Goal: Check status: Check status

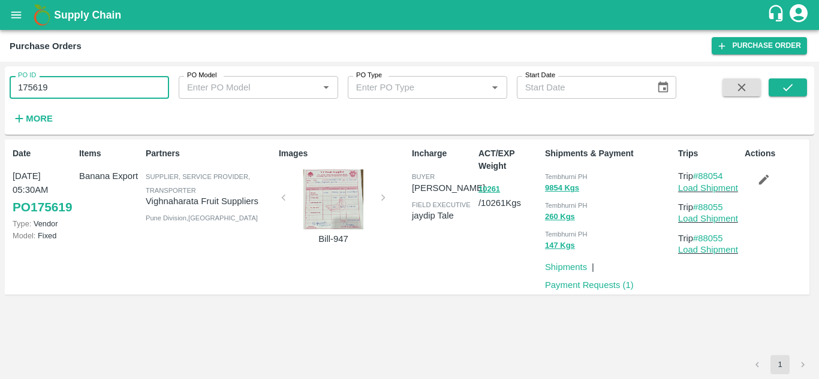
click at [50, 94] on input "175619" at bounding box center [89, 87] width 159 height 23
paste input "text"
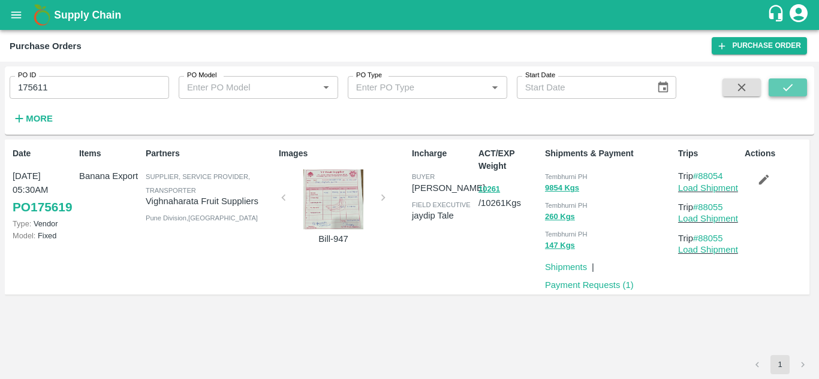
click at [783, 84] on icon "submit" at bounding box center [787, 87] width 13 height 13
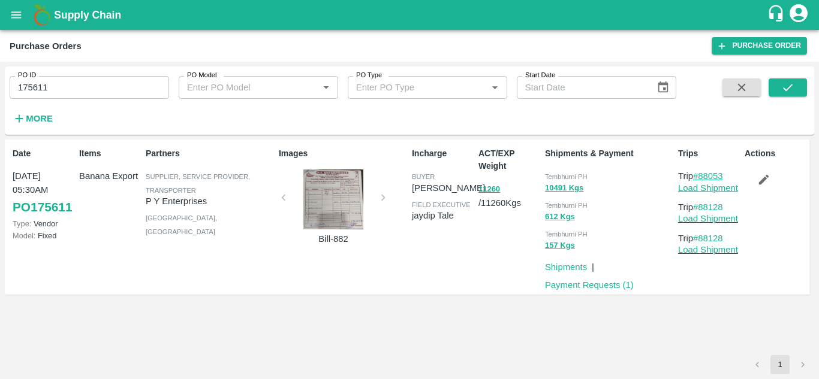
drag, startPoint x: 728, startPoint y: 174, endPoint x: 699, endPoint y: 172, distance: 29.5
click at [699, 172] on p "Trip #88053" at bounding box center [709, 176] width 62 height 13
copy link "88053"
click at [64, 91] on input "175611" at bounding box center [89, 87] width 159 height 23
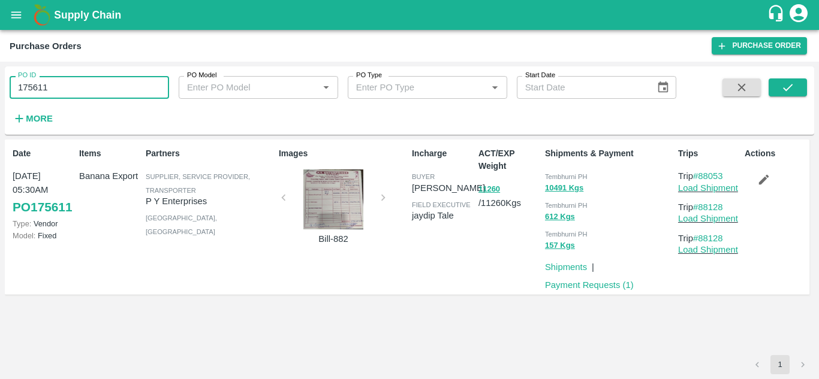
paste input "text"
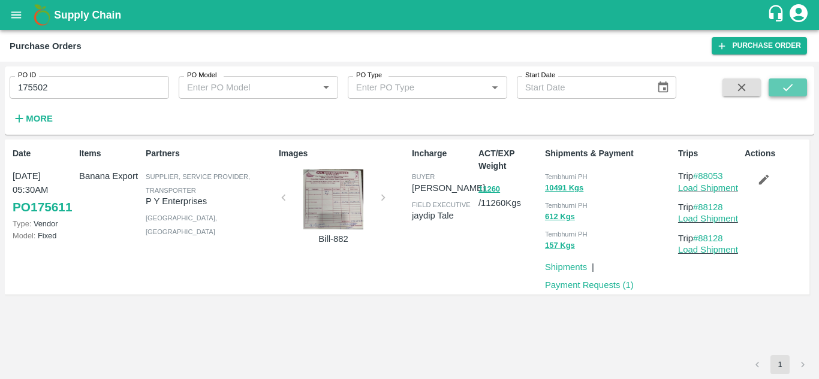
click at [785, 93] on icon "submit" at bounding box center [787, 87] width 13 height 13
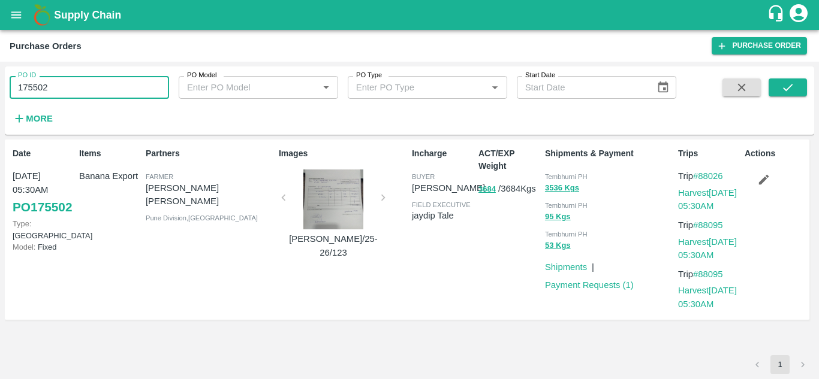
click at [53, 93] on input "175502" at bounding box center [89, 87] width 159 height 23
paste input "text"
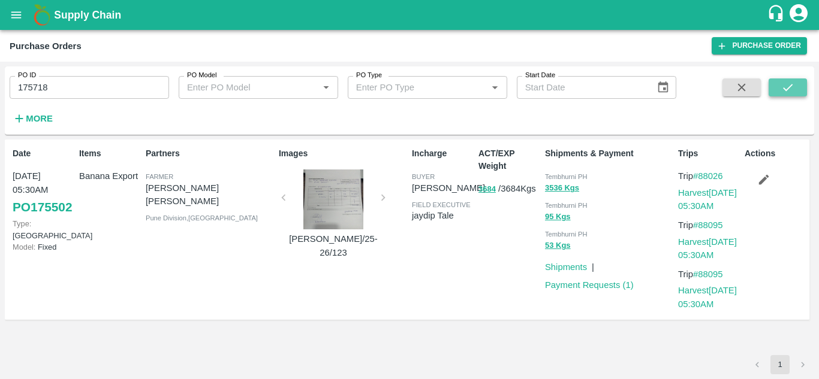
click at [787, 84] on icon "submit" at bounding box center [787, 87] width 13 height 13
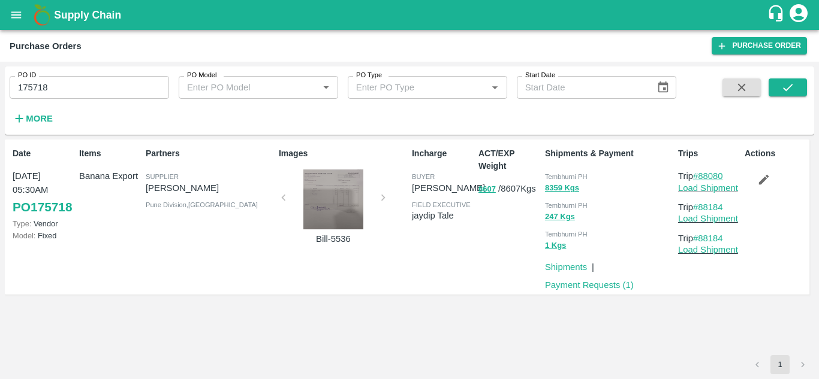
drag, startPoint x: 726, startPoint y: 178, endPoint x: 702, endPoint y: 176, distance: 23.5
click at [702, 176] on p "Trip #88080" at bounding box center [709, 176] width 62 height 13
copy link "88080"
click at [64, 89] on input "175718" at bounding box center [89, 87] width 159 height 23
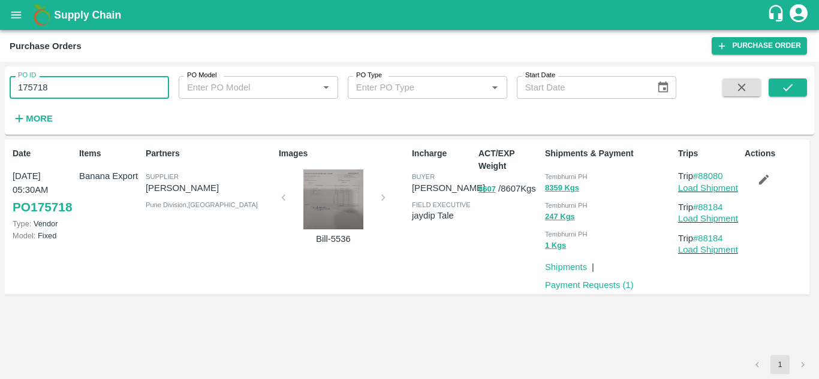
paste input "text"
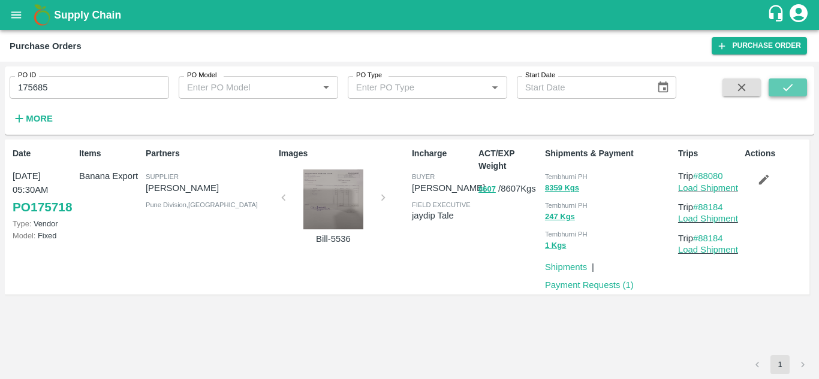
click at [783, 84] on icon "submit" at bounding box center [787, 87] width 13 height 13
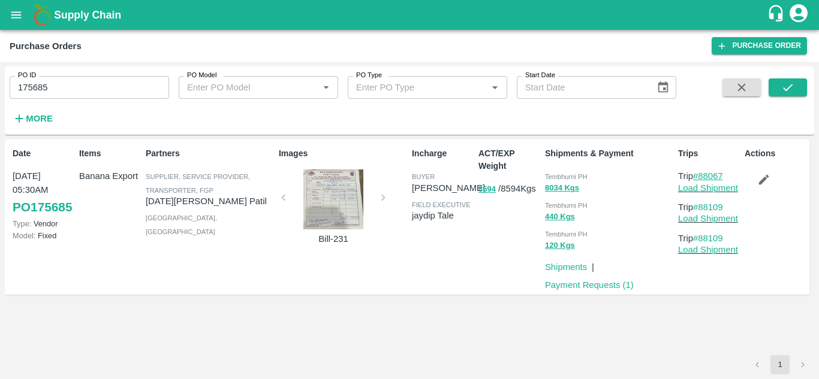
drag, startPoint x: 727, startPoint y: 171, endPoint x: 699, endPoint y: 177, distance: 29.5
click at [699, 177] on p "Trip #88067" at bounding box center [709, 176] width 62 height 13
copy link "88067"
click at [83, 80] on input "175685" at bounding box center [89, 87] width 159 height 23
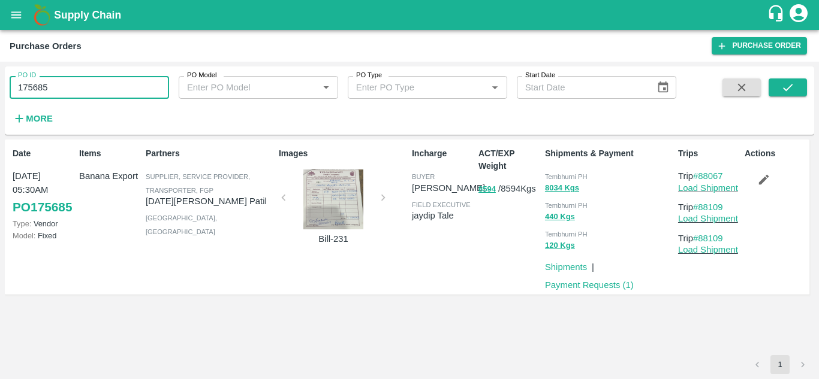
paste input "text"
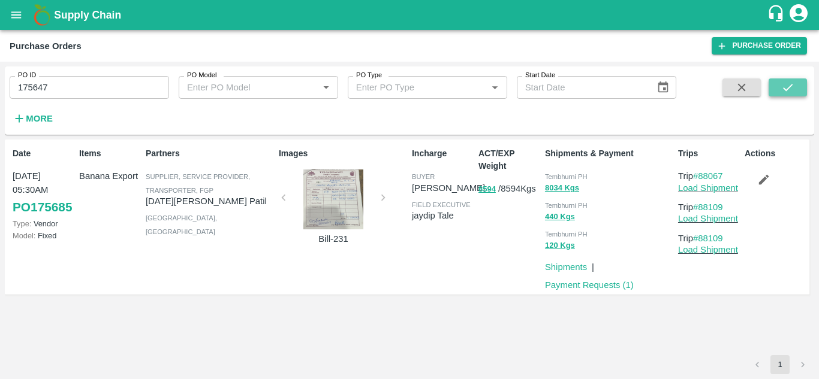
click at [772, 95] on button "submit" at bounding box center [787, 87] width 38 height 18
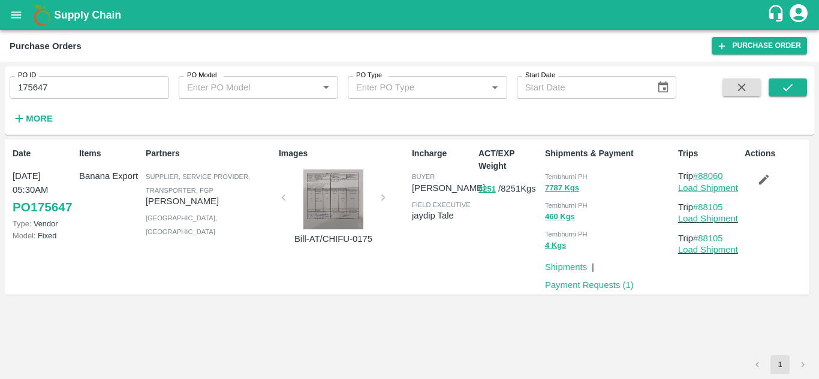
drag, startPoint x: 730, startPoint y: 179, endPoint x: 700, endPoint y: 180, distance: 30.0
click at [700, 180] on p "Trip #88060" at bounding box center [709, 176] width 62 height 13
copy link "88060"
click at [68, 85] on input "175647" at bounding box center [89, 87] width 159 height 23
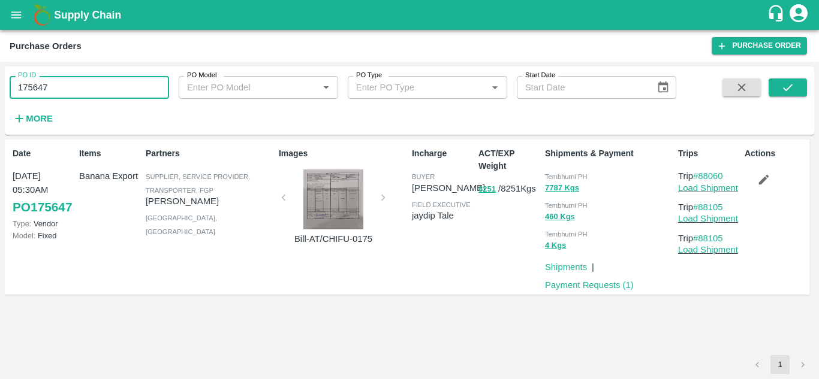
paste input "text"
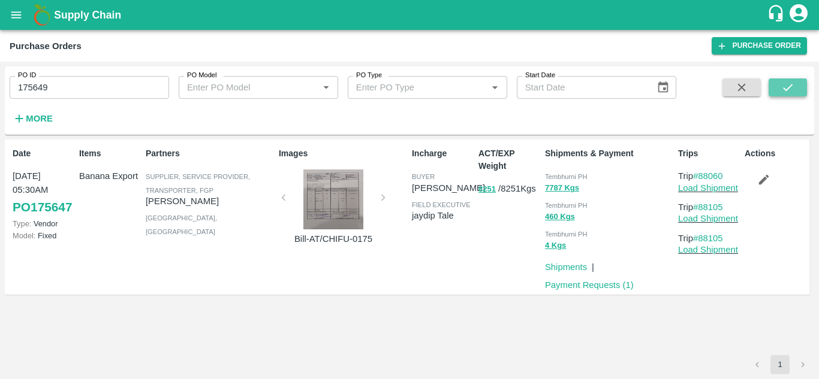
click at [787, 82] on icon "submit" at bounding box center [787, 87] width 13 height 13
drag, startPoint x: 732, startPoint y: 176, endPoint x: 701, endPoint y: 173, distance: 30.7
click at [701, 173] on p "Trip #88061" at bounding box center [709, 176] width 62 height 13
copy link "88061"
click at [83, 82] on input "175649" at bounding box center [89, 87] width 159 height 23
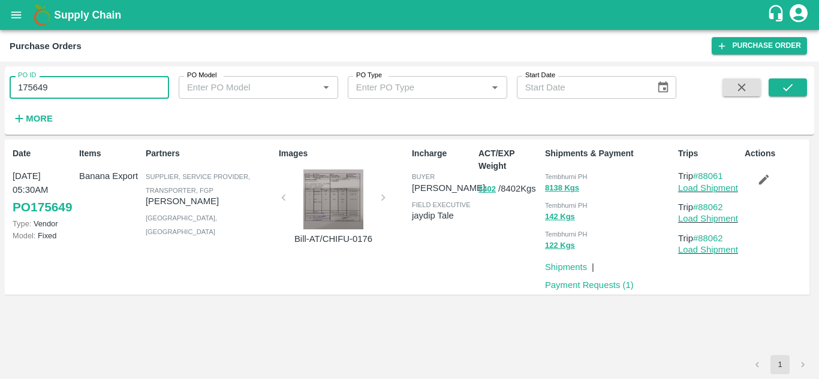
click at [83, 82] on input "175649" at bounding box center [89, 87] width 159 height 23
paste input "text"
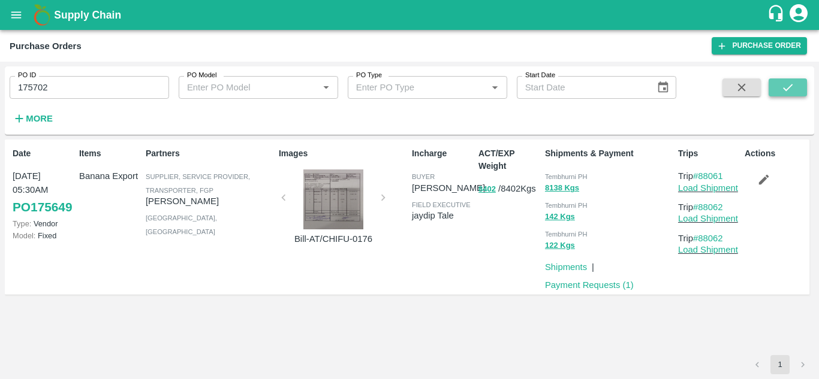
click at [778, 86] on button "submit" at bounding box center [787, 87] width 38 height 18
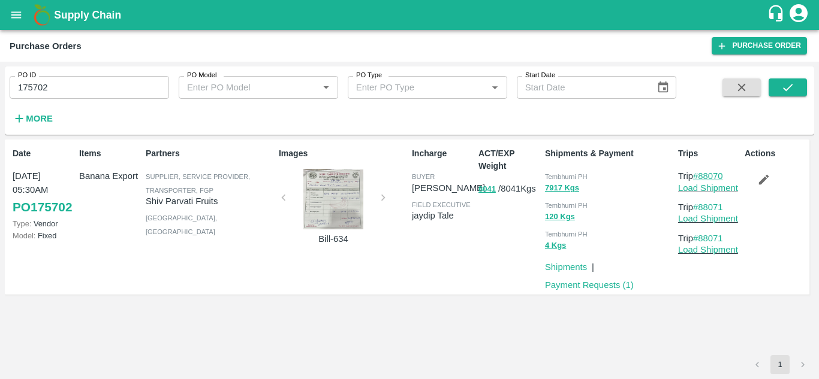
drag, startPoint x: 730, startPoint y: 172, endPoint x: 701, endPoint y: 174, distance: 28.8
click at [701, 174] on p "Trip #88070" at bounding box center [709, 176] width 62 height 13
copy link "88070"
click at [59, 92] on input "175702" at bounding box center [89, 87] width 159 height 23
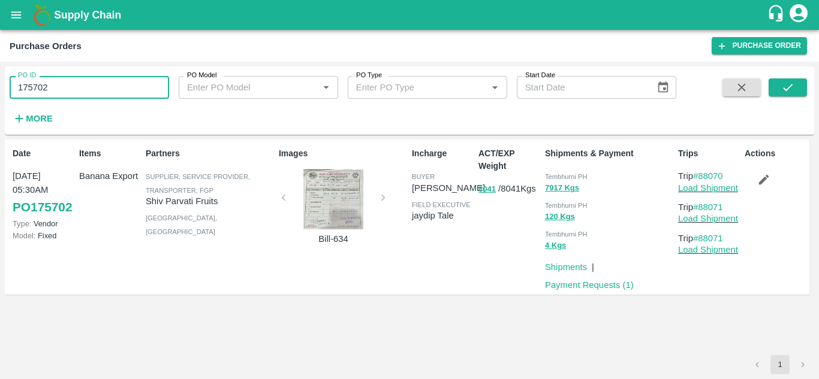
paste input "text"
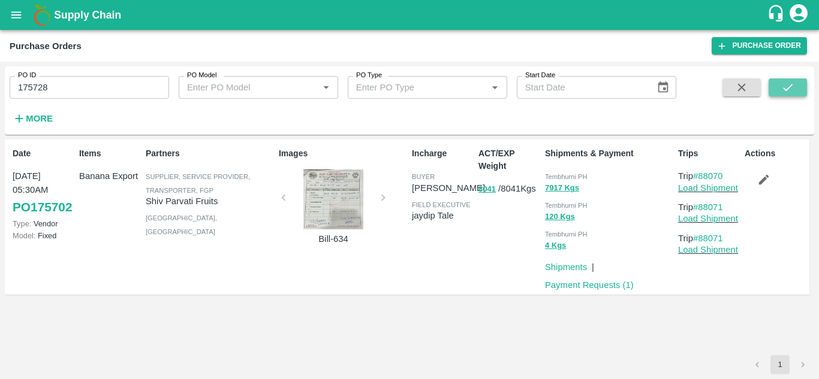
click at [789, 87] on icon "submit" at bounding box center [788, 87] width 10 height 7
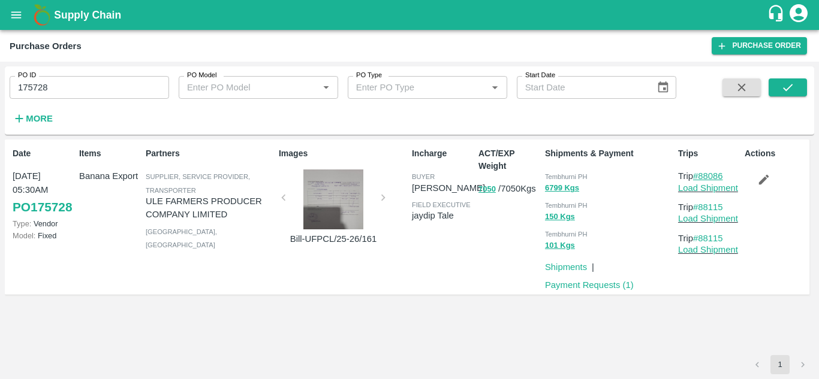
drag, startPoint x: 730, startPoint y: 174, endPoint x: 702, endPoint y: 176, distance: 28.2
click at [702, 176] on p "Trip #88086" at bounding box center [709, 176] width 62 height 13
copy link "88086"
click at [56, 89] on input "175728" at bounding box center [89, 87] width 159 height 23
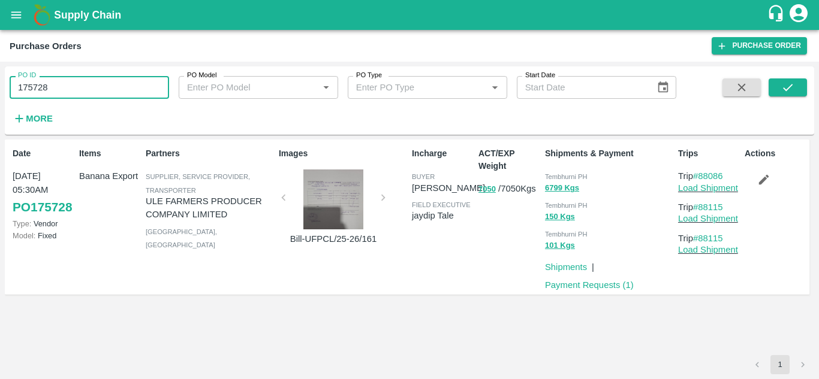
paste input "text"
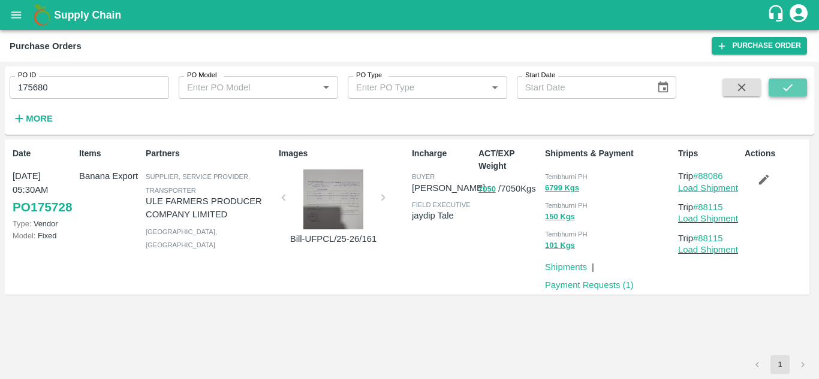
click at [783, 88] on icon "submit" at bounding box center [787, 87] width 13 height 13
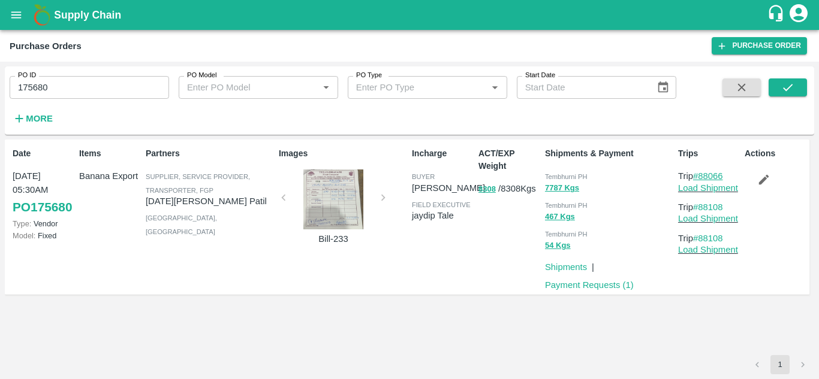
drag, startPoint x: 730, startPoint y: 176, endPoint x: 702, endPoint y: 176, distance: 28.2
click at [702, 176] on p "Trip #88066" at bounding box center [709, 176] width 62 height 13
copy link "88066"
click at [64, 90] on input "175680" at bounding box center [89, 87] width 159 height 23
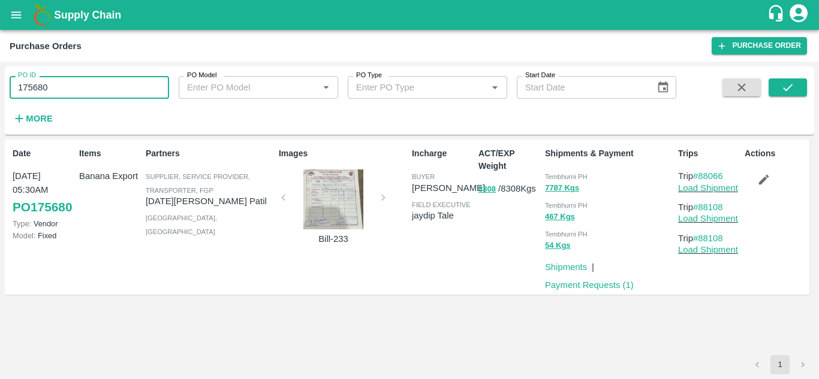
paste input "text"
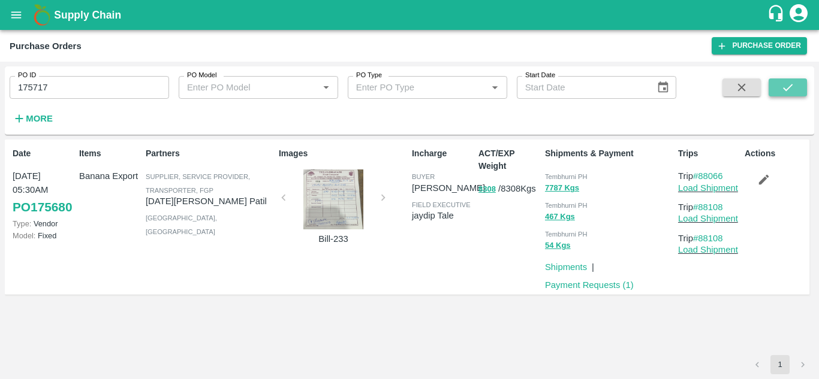
click at [781, 90] on icon "submit" at bounding box center [787, 87] width 13 height 13
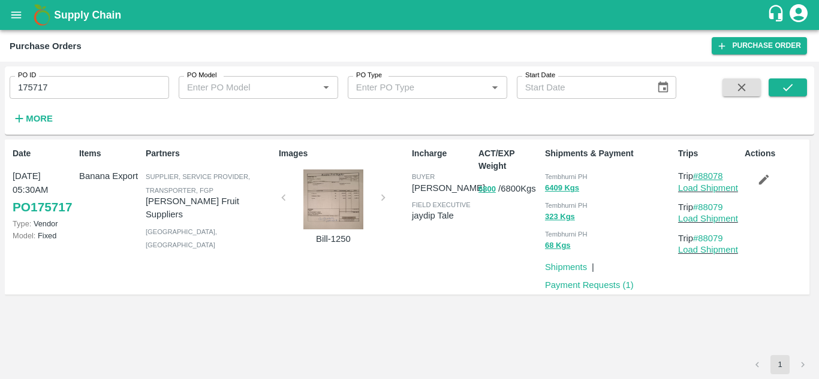
drag, startPoint x: 728, startPoint y: 176, endPoint x: 701, endPoint y: 176, distance: 27.6
click at [701, 176] on p "Trip #88078" at bounding box center [709, 176] width 62 height 13
copy link "88078"
click at [60, 83] on input "175717" at bounding box center [89, 87] width 159 height 23
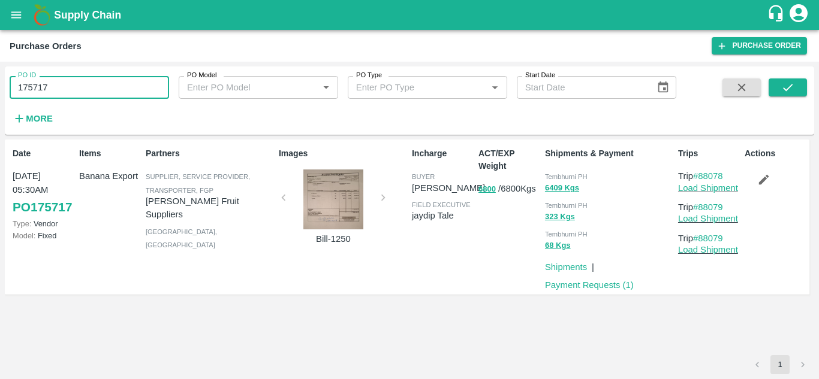
paste input "text"
type input "175725"
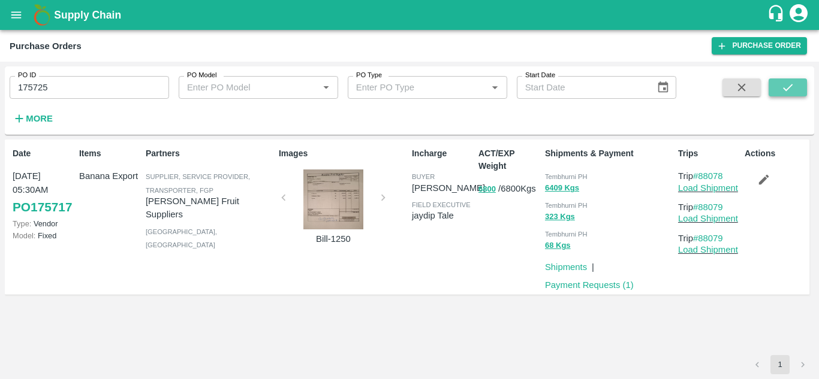
click at [781, 90] on icon "submit" at bounding box center [787, 87] width 13 height 13
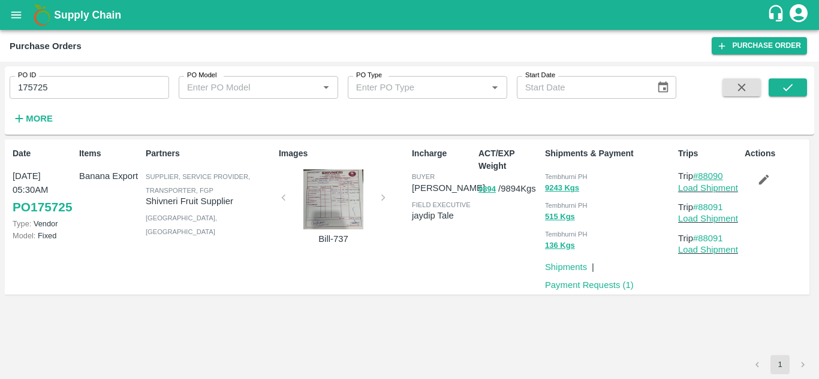
drag, startPoint x: 727, startPoint y: 176, endPoint x: 698, endPoint y: 177, distance: 29.4
click at [698, 177] on p "Trip #88090" at bounding box center [709, 176] width 62 height 13
copy link "88090"
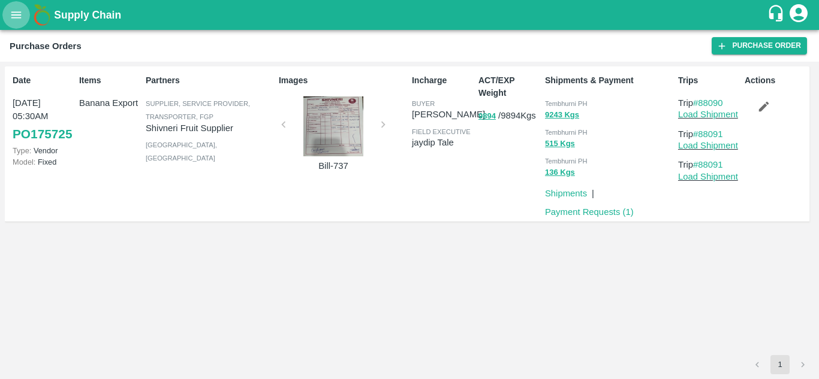
click at [4, 9] on button "open drawer" at bounding box center [16, 15] width 28 height 28
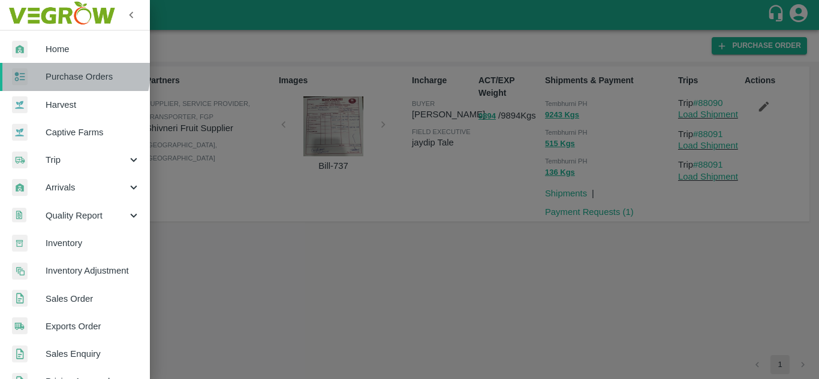
click at [74, 73] on span "Purchase Orders" at bounding box center [93, 76] width 95 height 13
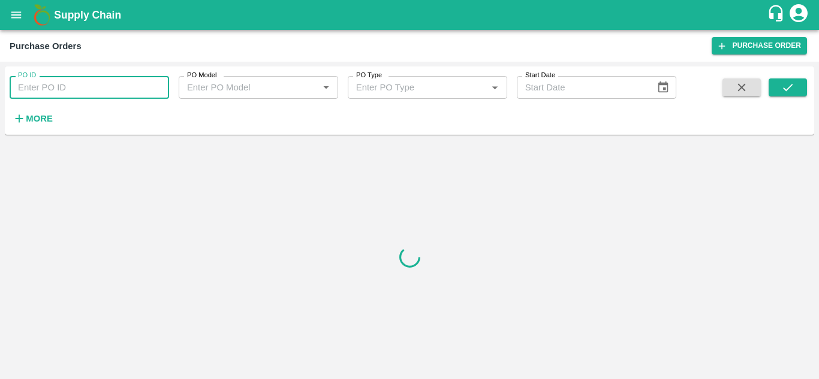
click at [34, 92] on input "PO ID" at bounding box center [89, 87] width 159 height 23
paste input "175825"
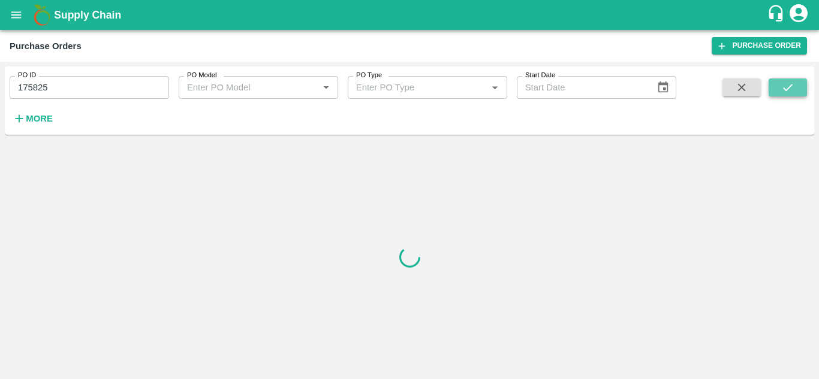
click at [799, 84] on button "submit" at bounding box center [787, 87] width 38 height 18
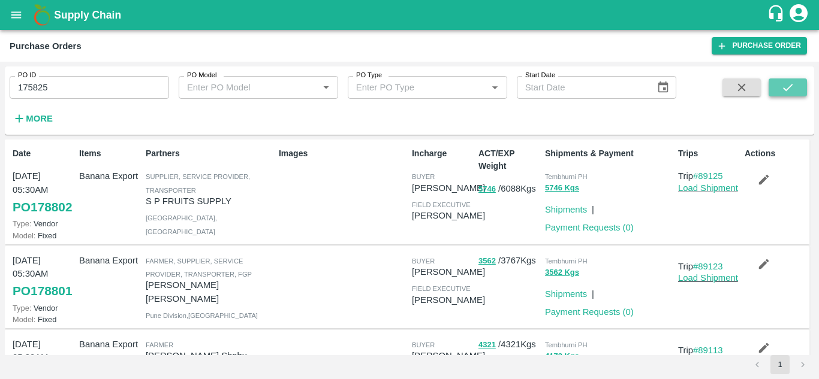
click at [795, 86] on button "submit" at bounding box center [787, 87] width 38 height 18
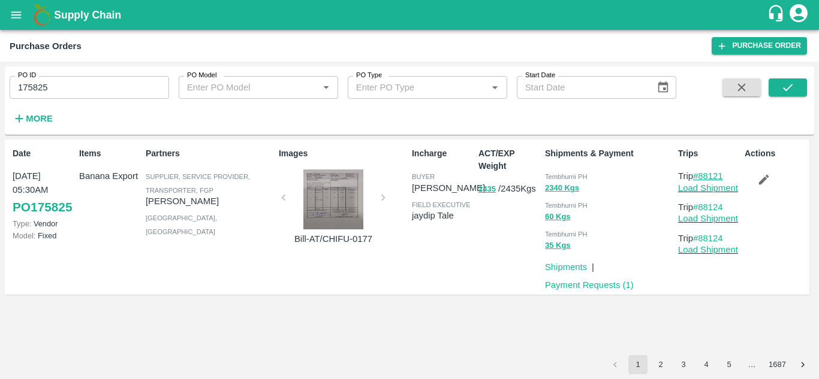
drag, startPoint x: 728, startPoint y: 177, endPoint x: 702, endPoint y: 176, distance: 25.8
click at [702, 176] on p "Trip #88121" at bounding box center [709, 176] width 62 height 13
click at [76, 84] on input "175825" at bounding box center [89, 87] width 159 height 23
paste input "text"
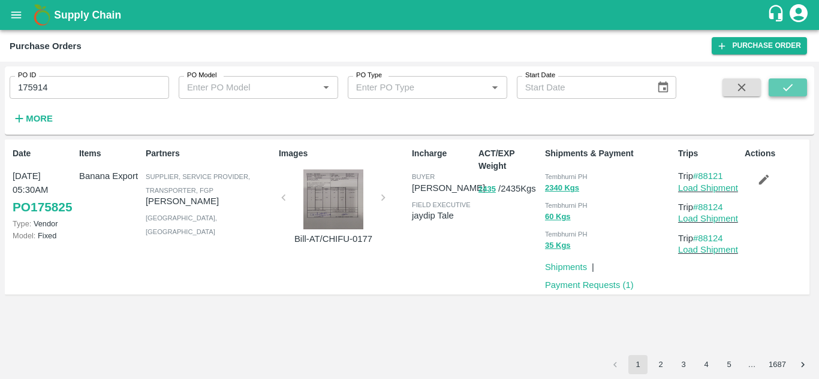
click at [795, 87] on button "submit" at bounding box center [787, 87] width 38 height 18
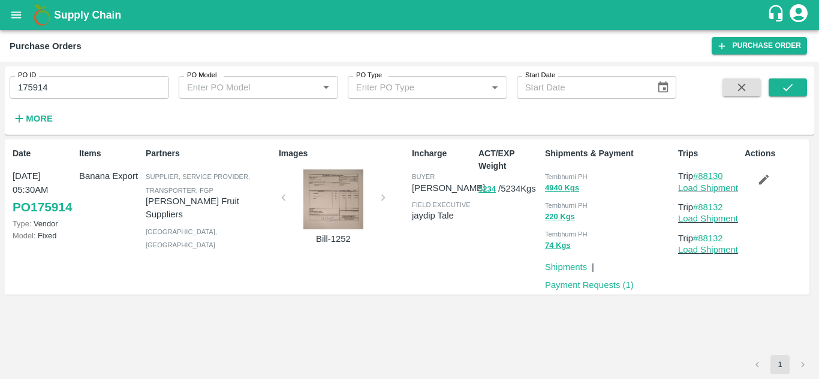
drag, startPoint x: 733, startPoint y: 174, endPoint x: 699, endPoint y: 174, distance: 34.2
click at [699, 174] on p "Trip #88130" at bounding box center [709, 176] width 62 height 13
click at [58, 91] on input "175914" at bounding box center [89, 87] width 159 height 23
paste input "text"
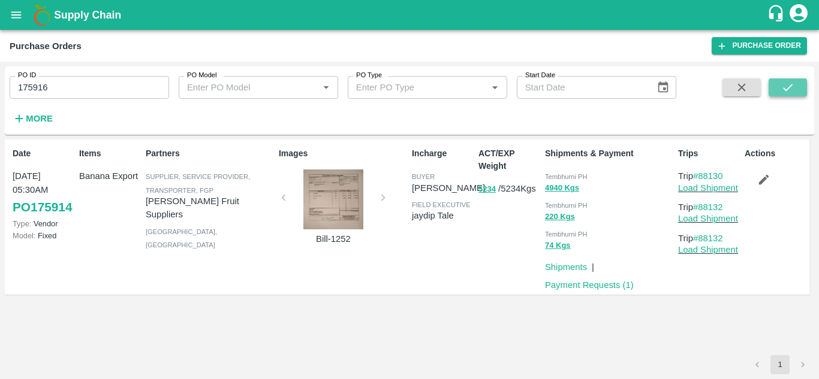
click at [801, 88] on button "submit" at bounding box center [787, 87] width 38 height 18
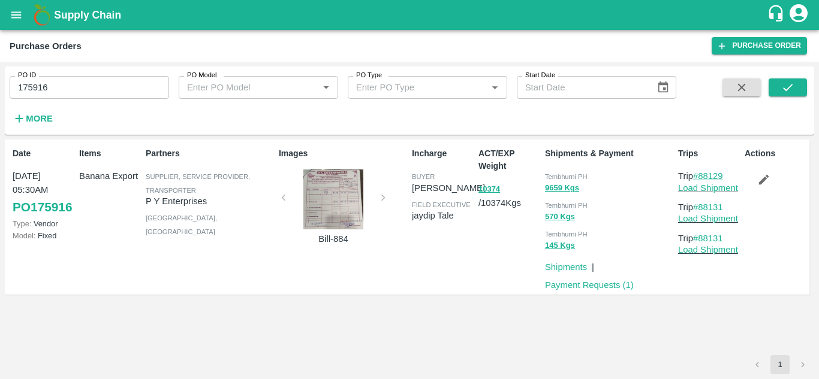
drag, startPoint x: 730, startPoint y: 175, endPoint x: 702, endPoint y: 176, distance: 28.2
click at [702, 176] on p "Trip #88129" at bounding box center [709, 176] width 62 height 13
click at [87, 78] on input "175916" at bounding box center [89, 87] width 159 height 23
paste input "text"
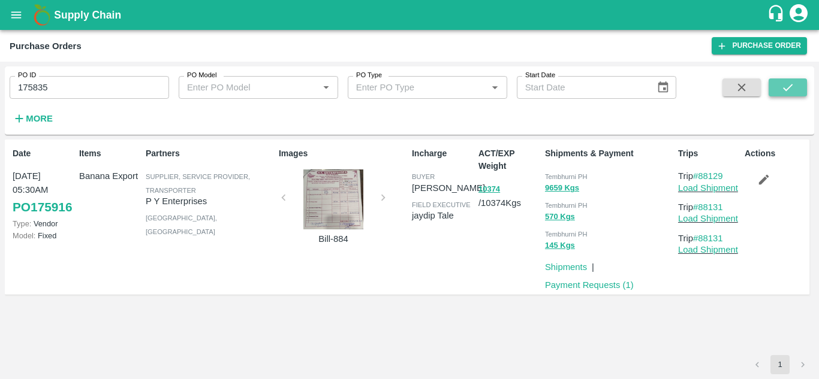
click at [793, 89] on icon "submit" at bounding box center [787, 87] width 13 height 13
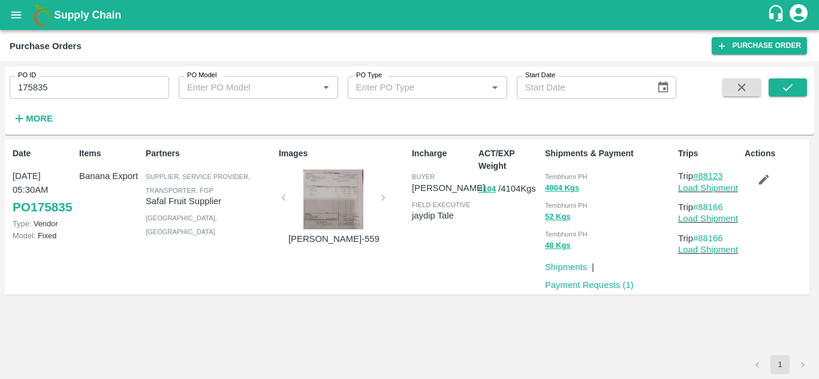
drag, startPoint x: 732, startPoint y: 179, endPoint x: 702, endPoint y: 176, distance: 29.5
click at [702, 176] on p "Trip #88123" at bounding box center [709, 176] width 62 height 13
click at [73, 78] on input "175835" at bounding box center [89, 87] width 159 height 23
paste input "text"
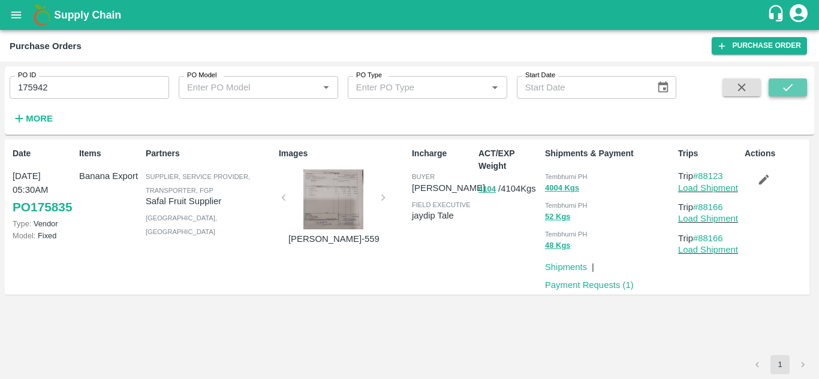
click at [778, 87] on button "submit" at bounding box center [787, 87] width 38 height 18
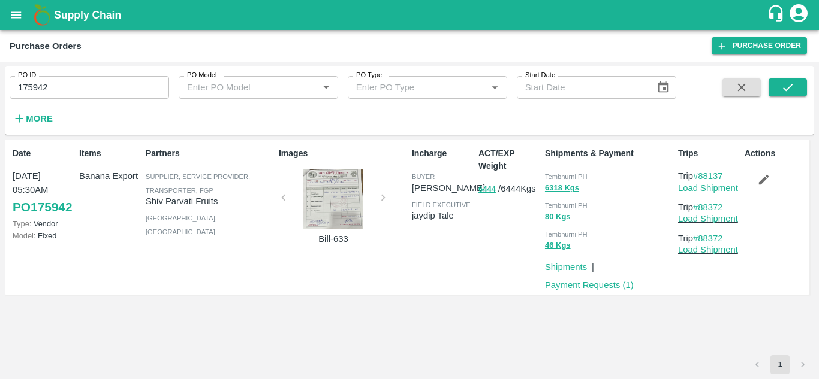
drag, startPoint x: 730, startPoint y: 176, endPoint x: 701, endPoint y: 176, distance: 29.4
click at [701, 176] on p "Trip #88137" at bounding box center [709, 176] width 62 height 13
click at [77, 98] on input "175942" at bounding box center [89, 87] width 159 height 23
paste input "text"
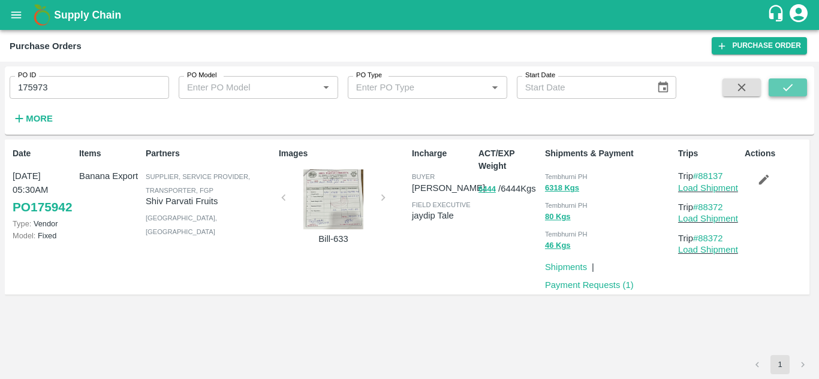
click at [782, 84] on icon "submit" at bounding box center [787, 87] width 13 height 13
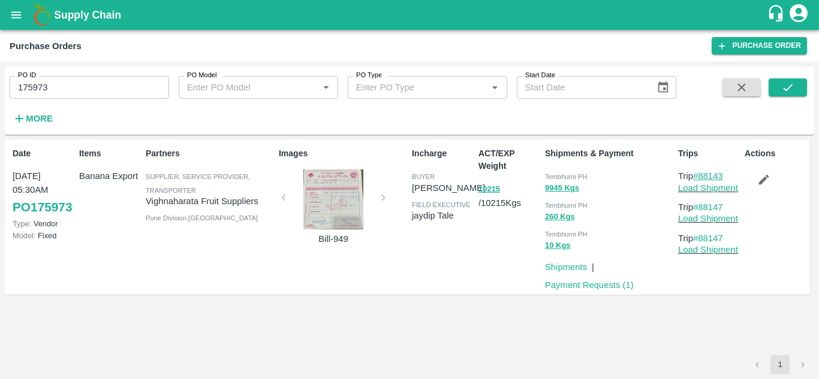
drag, startPoint x: 727, startPoint y: 177, endPoint x: 699, endPoint y: 172, distance: 28.7
click at [699, 172] on p "Trip #88143" at bounding box center [709, 176] width 62 height 13
click at [71, 86] on input "175973" at bounding box center [89, 87] width 159 height 23
paste input "text"
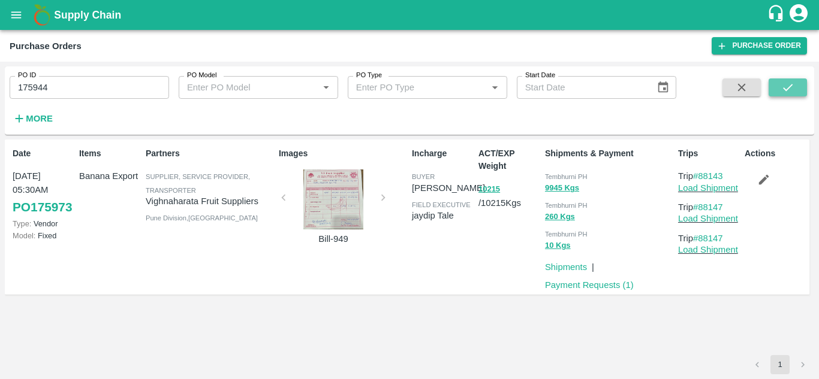
click at [788, 87] on icon "submit" at bounding box center [787, 87] width 13 height 13
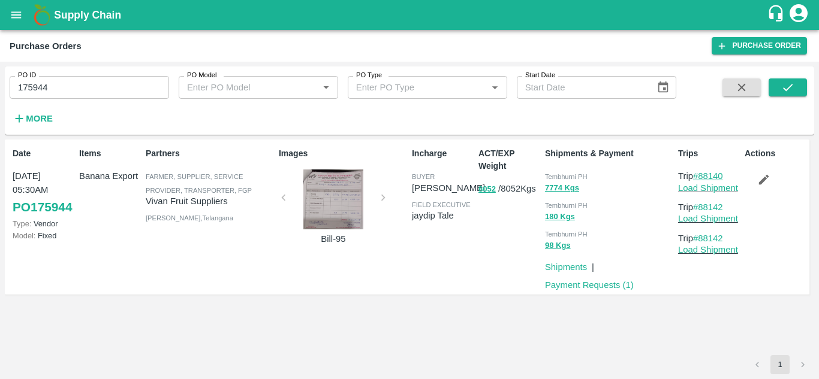
drag, startPoint x: 731, startPoint y: 174, endPoint x: 702, endPoint y: 174, distance: 29.4
click at [702, 174] on p "Trip #88140" at bounding box center [709, 176] width 62 height 13
click at [62, 87] on input "175944" at bounding box center [89, 87] width 159 height 23
paste input "text"
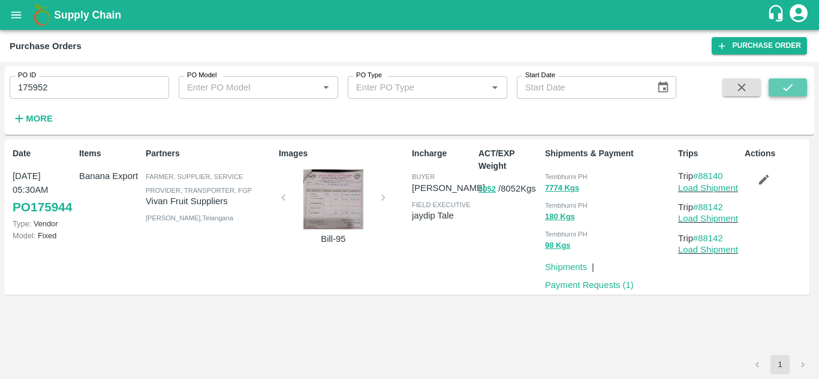
click at [795, 81] on button "submit" at bounding box center [787, 87] width 38 height 18
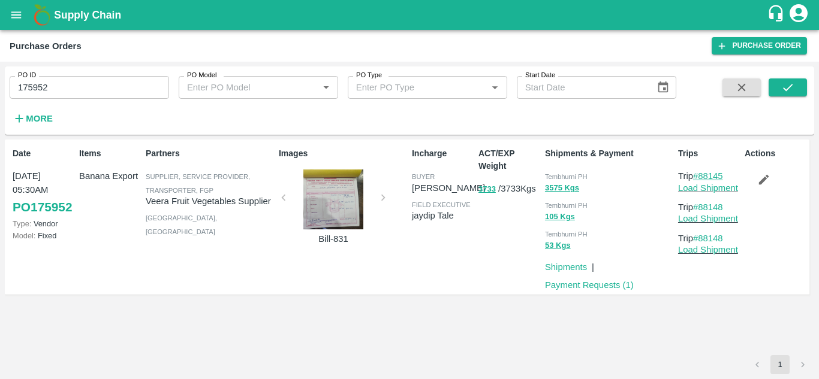
drag, startPoint x: 730, startPoint y: 171, endPoint x: 702, endPoint y: 174, distance: 27.7
click at [702, 174] on p "Trip #88145" at bounding box center [709, 176] width 62 height 13
click at [81, 83] on input "175952" at bounding box center [89, 87] width 159 height 23
paste input "text"
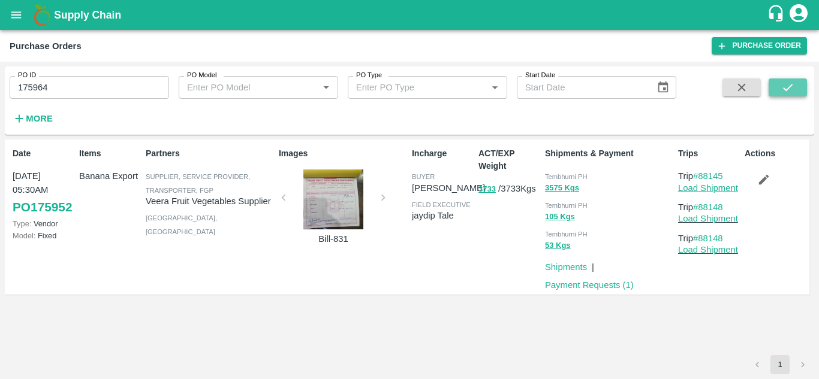
click at [790, 86] on icon "submit" at bounding box center [787, 87] width 13 height 13
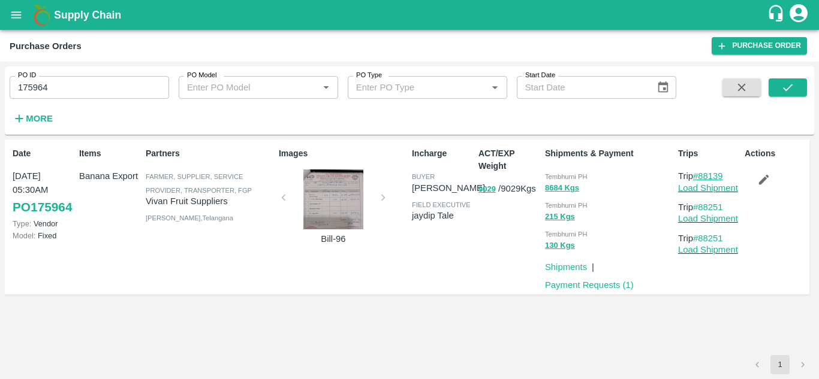
drag, startPoint x: 731, startPoint y: 173, endPoint x: 702, endPoint y: 174, distance: 29.4
click at [702, 174] on p "Trip #88139" at bounding box center [709, 176] width 62 height 13
click at [88, 86] on input "175964" at bounding box center [89, 87] width 159 height 23
paste input "text"
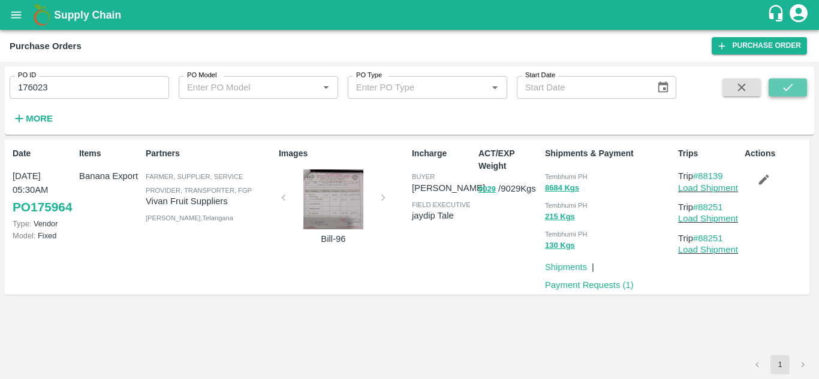
click at [788, 92] on icon "submit" at bounding box center [787, 87] width 13 height 13
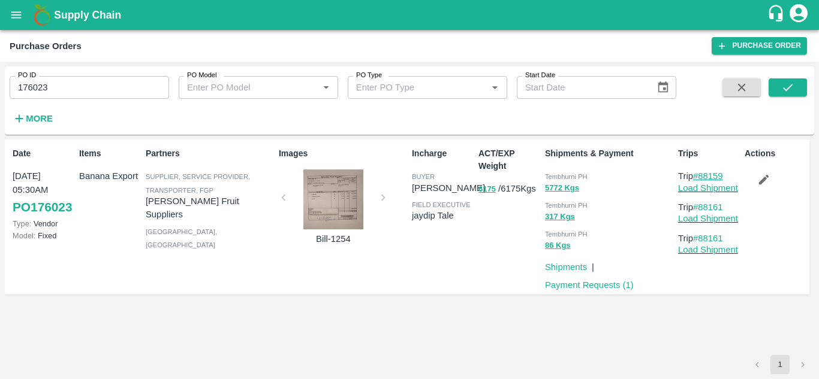
drag, startPoint x: 729, startPoint y: 175, endPoint x: 701, endPoint y: 175, distance: 27.6
click at [701, 175] on p "Trip #88159" at bounding box center [709, 176] width 62 height 13
click at [77, 86] on input "176023" at bounding box center [89, 87] width 159 height 23
paste input "text"
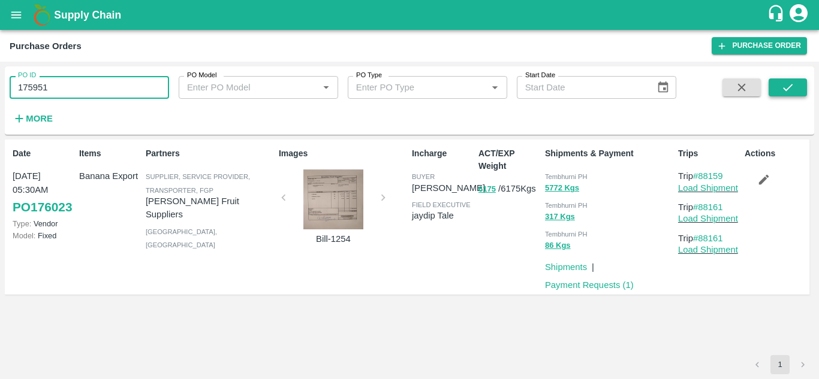
click at [795, 84] on button "submit" at bounding box center [787, 87] width 38 height 18
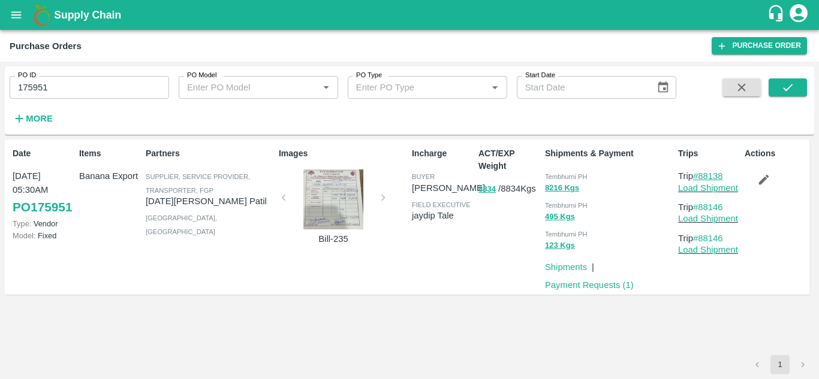
drag, startPoint x: 727, startPoint y: 174, endPoint x: 702, endPoint y: 176, distance: 24.6
click at [702, 176] on p "Trip #88138" at bounding box center [709, 176] width 62 height 13
click at [78, 89] on input "175951" at bounding box center [89, 87] width 159 height 23
paste input "text"
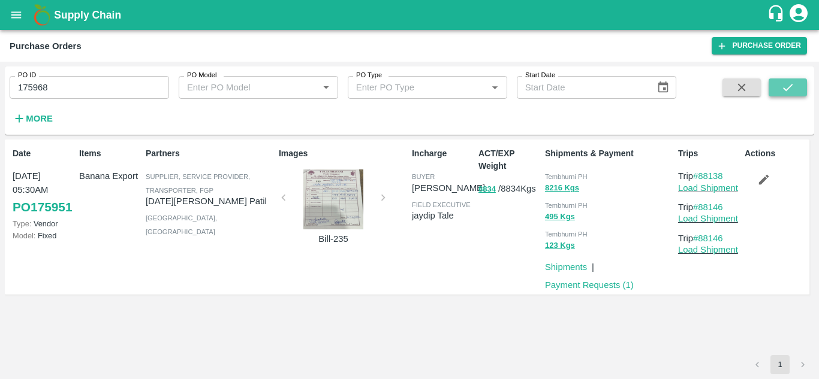
click at [791, 86] on icon "submit" at bounding box center [788, 87] width 10 height 7
drag, startPoint x: 730, startPoint y: 174, endPoint x: 701, endPoint y: 177, distance: 29.5
click at [701, 177] on p "Trip #88141" at bounding box center [709, 176] width 62 height 13
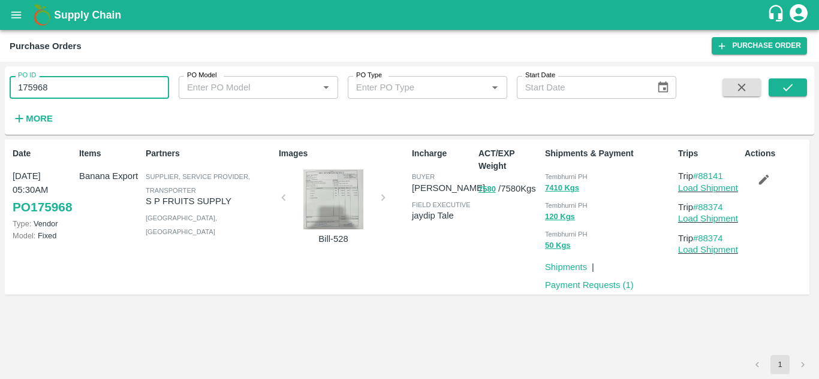
click at [65, 83] on input "175968" at bounding box center [89, 87] width 159 height 23
paste input "text"
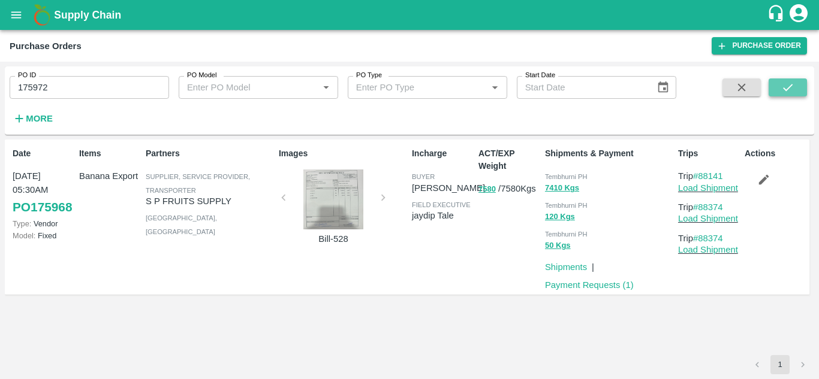
click at [787, 87] on icon "submit" at bounding box center [787, 87] width 13 height 13
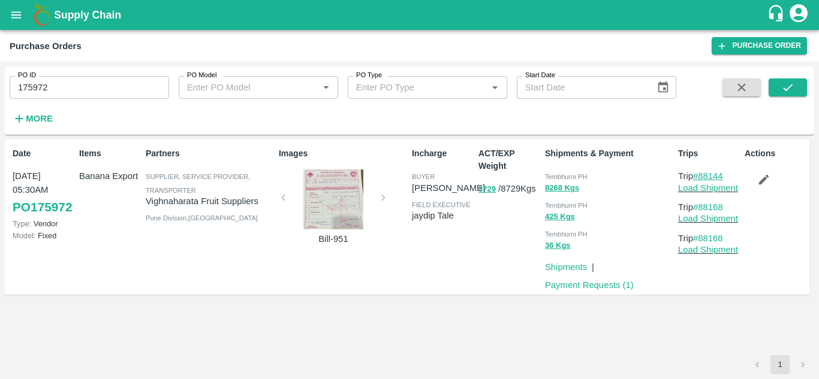
drag, startPoint x: 729, startPoint y: 176, endPoint x: 699, endPoint y: 179, distance: 30.1
click at [699, 179] on p "Trip #88144" at bounding box center [709, 176] width 62 height 13
click at [72, 89] on input "175972" at bounding box center [89, 87] width 159 height 23
paste input "text"
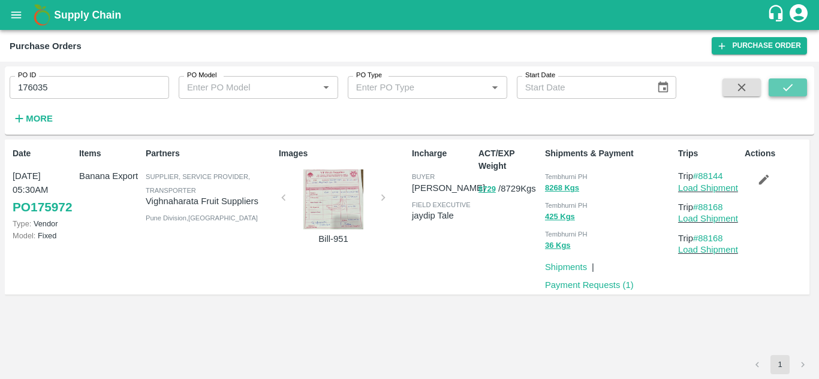
click at [781, 84] on icon "submit" at bounding box center [787, 87] width 13 height 13
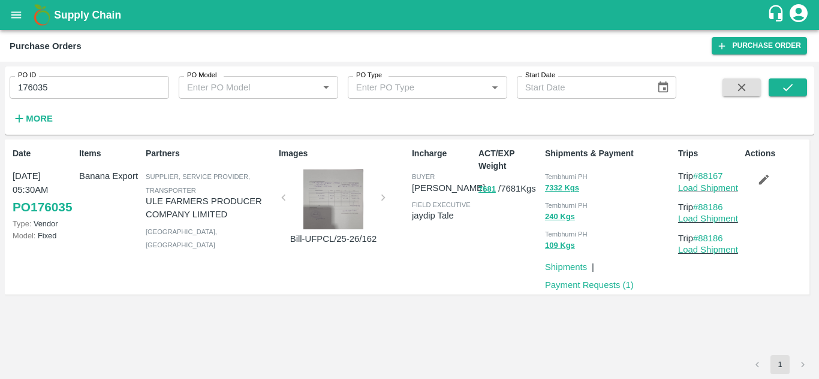
click at [728, 176] on p "Trip #88167" at bounding box center [709, 176] width 62 height 13
drag, startPoint x: 728, startPoint y: 176, endPoint x: 700, endPoint y: 174, distance: 28.2
click at [700, 174] on p "Trip #88167" at bounding box center [709, 176] width 62 height 13
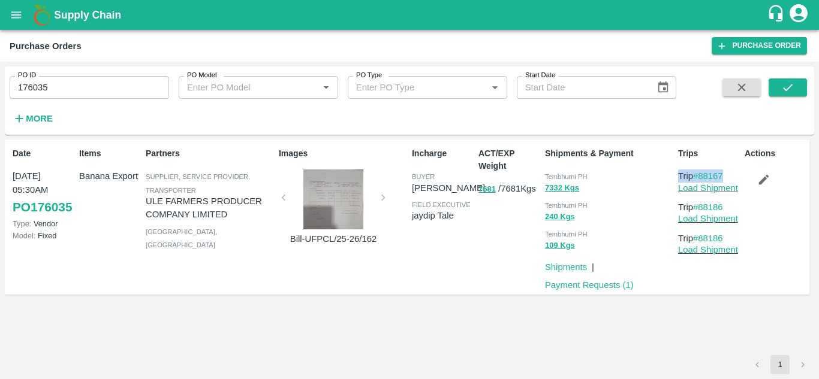
click at [732, 174] on p "Trip #88167" at bounding box center [709, 176] width 62 height 13
drag, startPoint x: 729, startPoint y: 178, endPoint x: 702, endPoint y: 171, distance: 28.3
click at [702, 171] on p "Trip #88167" at bounding box center [709, 176] width 62 height 13
click at [61, 83] on input "176035" at bounding box center [89, 87] width 159 height 23
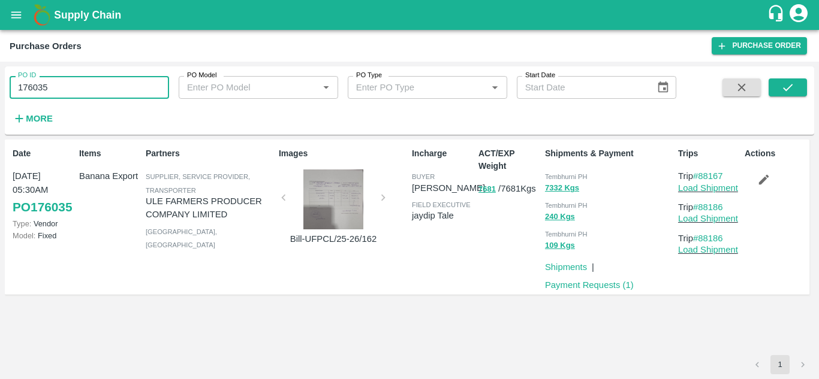
click at [61, 83] on input "176035" at bounding box center [89, 87] width 159 height 23
paste input "text"
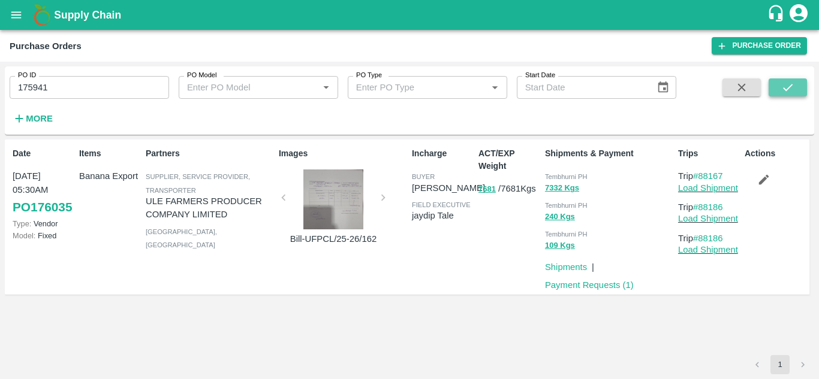
click at [786, 81] on icon "submit" at bounding box center [787, 87] width 13 height 13
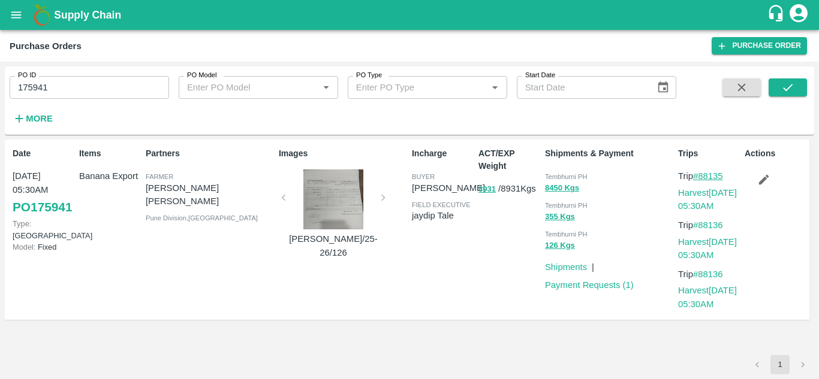
drag, startPoint x: 730, startPoint y: 176, endPoint x: 700, endPoint y: 175, distance: 30.0
click at [700, 175] on p "Trip #88135" at bounding box center [709, 176] width 62 height 13
click at [73, 91] on input "175941" at bounding box center [89, 87] width 159 height 23
paste input "text"
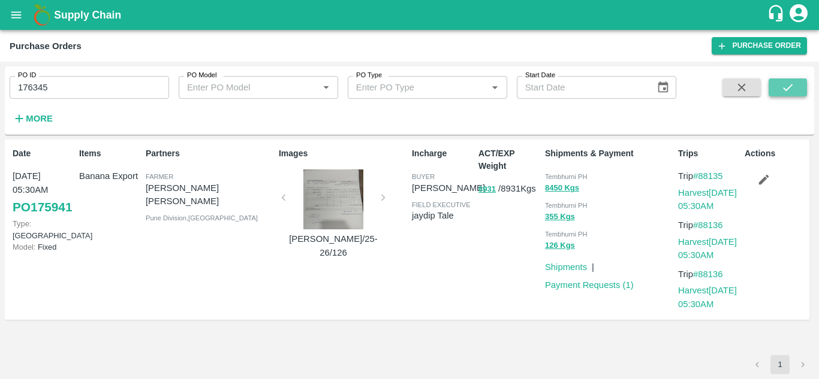
click at [793, 84] on icon "submit" at bounding box center [787, 87] width 13 height 13
drag, startPoint x: 730, startPoint y: 174, endPoint x: 702, endPoint y: 178, distance: 29.1
click at [702, 178] on p "Trip #88292" at bounding box center [709, 176] width 62 height 13
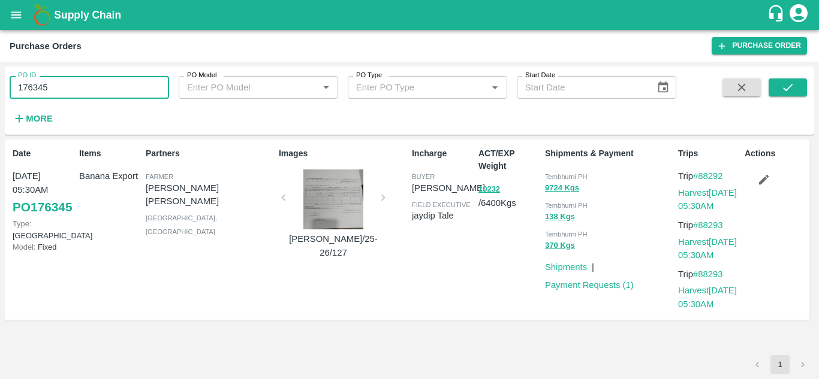
click at [52, 83] on input "176345" at bounding box center [89, 87] width 159 height 23
paste input "text"
type input "176588"
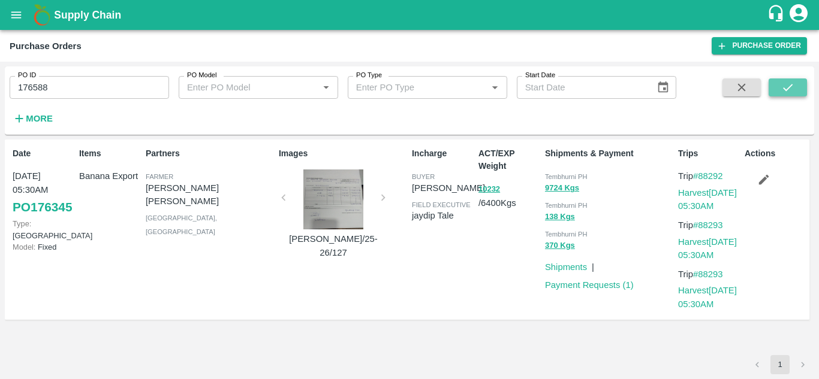
click at [789, 86] on icon "submit" at bounding box center [787, 87] width 13 height 13
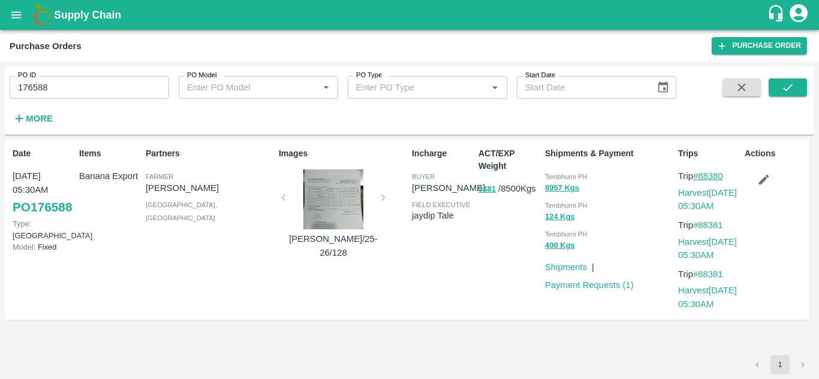
drag, startPoint x: 731, startPoint y: 176, endPoint x: 702, endPoint y: 177, distance: 29.4
click at [702, 177] on p "Trip #88380" at bounding box center [709, 176] width 62 height 13
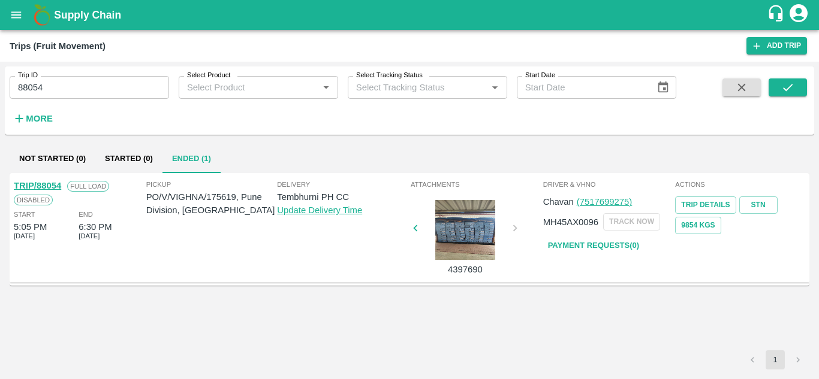
click at [67, 91] on input "88054" at bounding box center [89, 87] width 159 height 23
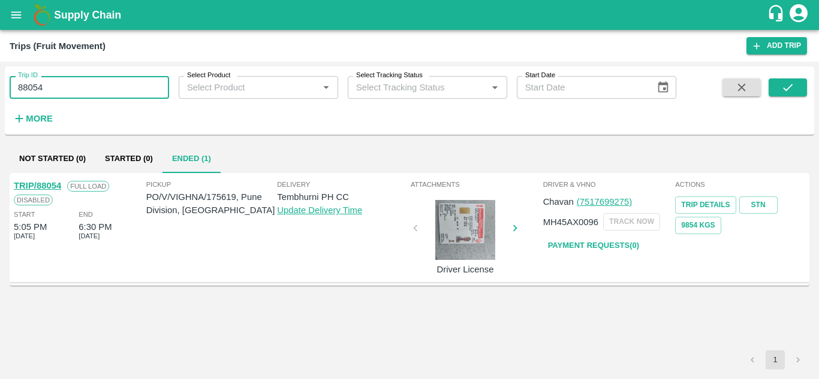
paste input "text"
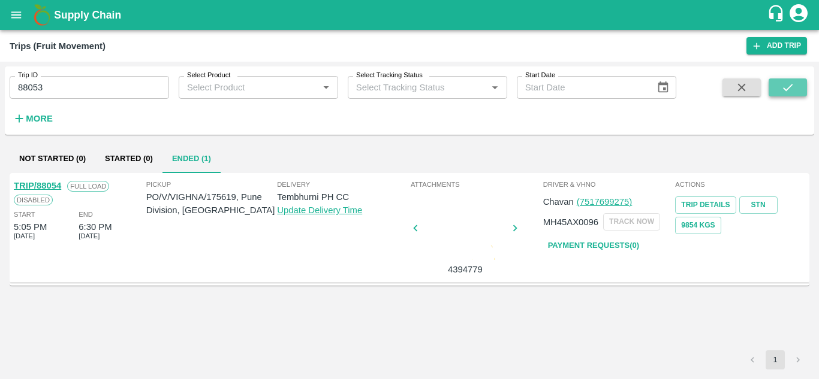
click at [789, 86] on icon "submit" at bounding box center [787, 87] width 13 height 13
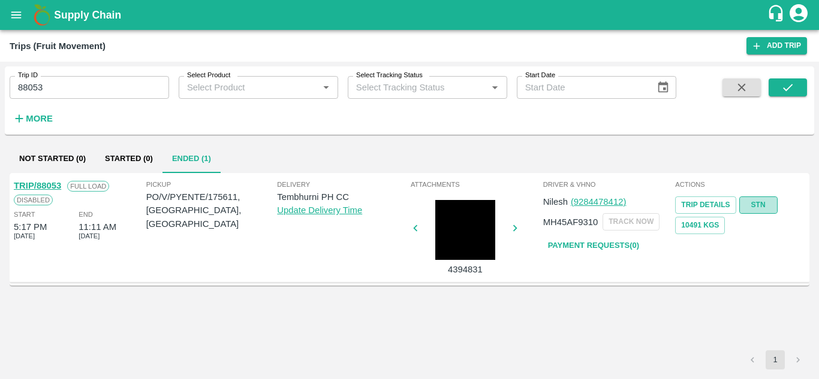
click at [760, 203] on link "STN" at bounding box center [758, 205] width 38 height 17
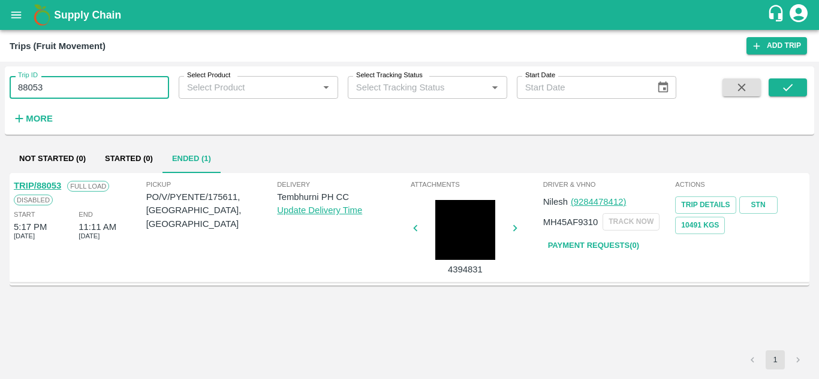
click at [83, 81] on input "88053" at bounding box center [89, 87] width 159 height 23
paste input "text"
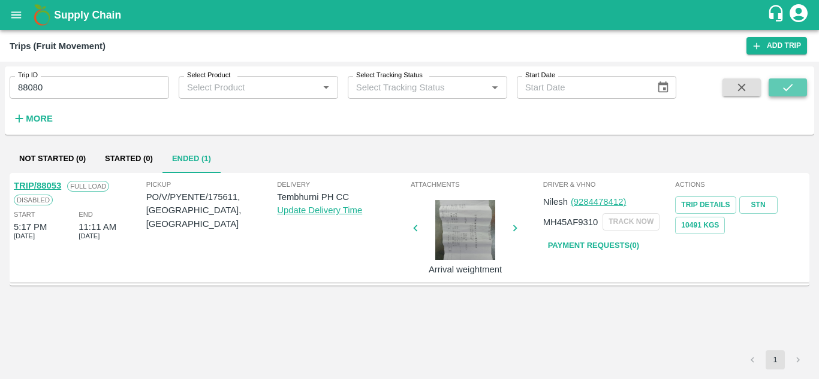
click at [787, 87] on icon "submit" at bounding box center [787, 87] width 13 height 13
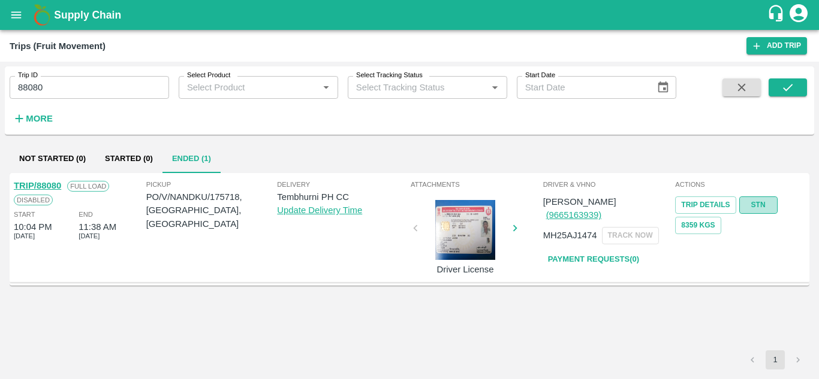
click at [756, 211] on link "STN" at bounding box center [758, 205] width 38 height 17
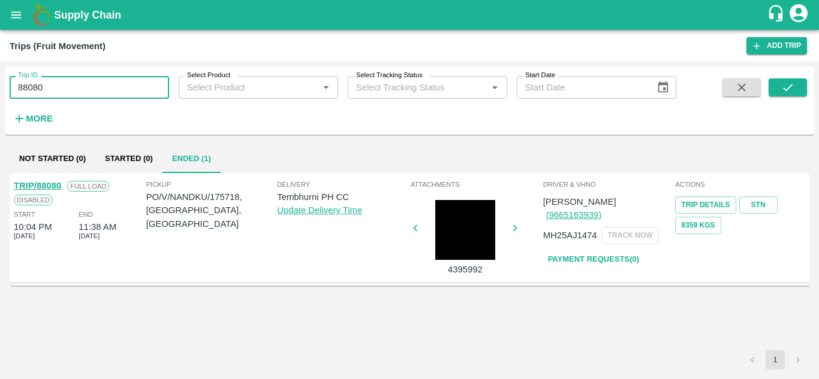
click at [77, 86] on input "88080" at bounding box center [89, 87] width 159 height 23
paste input "text"
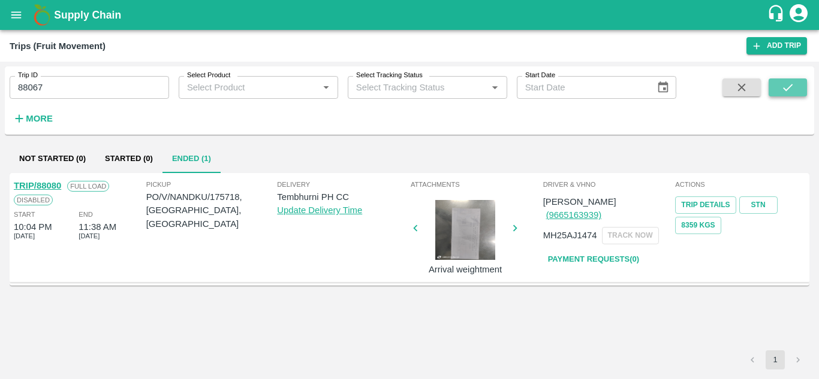
click at [793, 86] on icon "submit" at bounding box center [787, 87] width 13 height 13
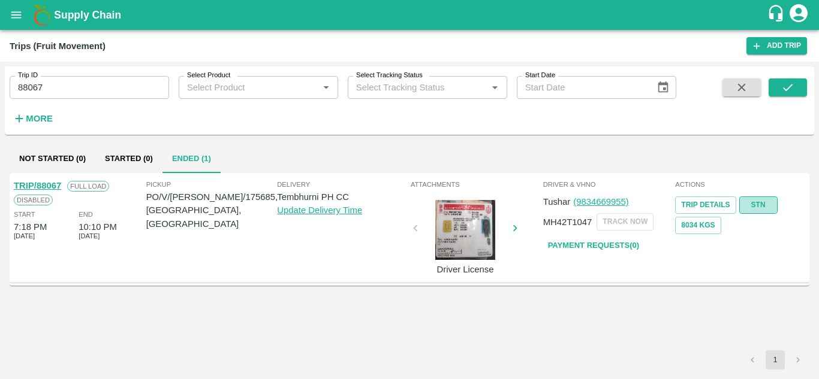
click at [756, 201] on link "STN" at bounding box center [758, 205] width 38 height 17
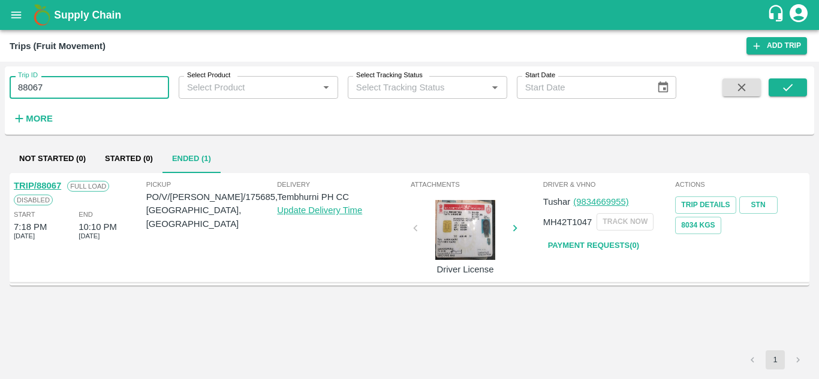
click at [77, 83] on input "88067" at bounding box center [89, 87] width 159 height 23
paste input "text"
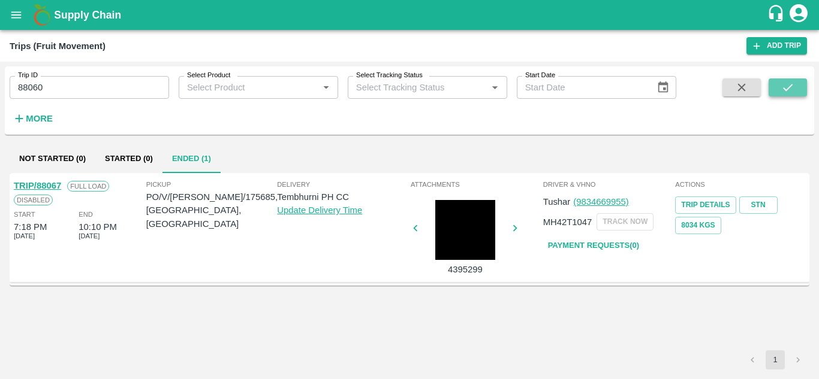
click at [792, 82] on icon "submit" at bounding box center [787, 87] width 13 height 13
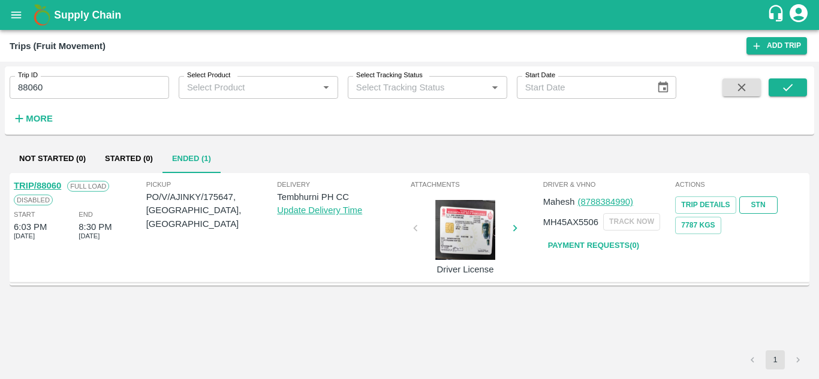
click at [754, 198] on link "STN" at bounding box center [758, 205] width 38 height 17
click at [63, 87] on input "88060" at bounding box center [89, 87] width 159 height 23
paste input "text"
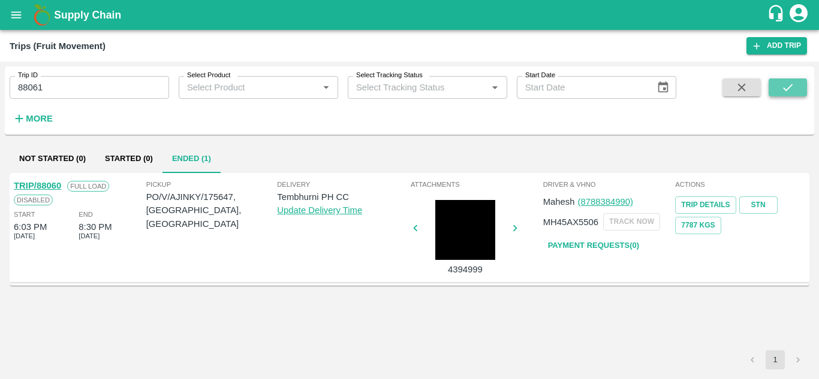
click at [804, 90] on button "submit" at bounding box center [787, 87] width 38 height 18
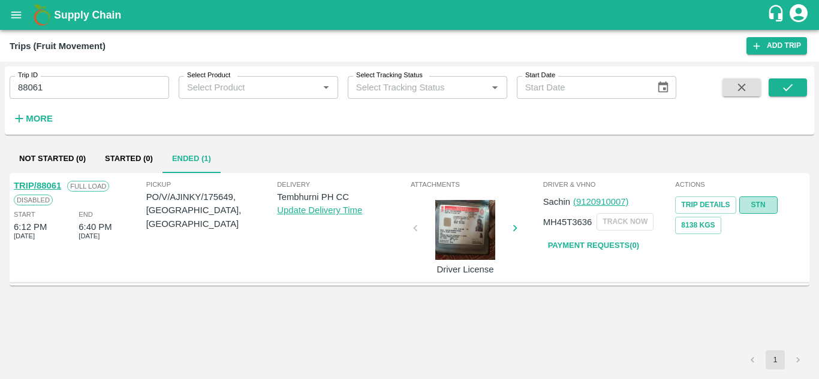
click at [751, 202] on link "STN" at bounding box center [758, 205] width 38 height 17
click at [53, 96] on input "88061" at bounding box center [89, 87] width 159 height 23
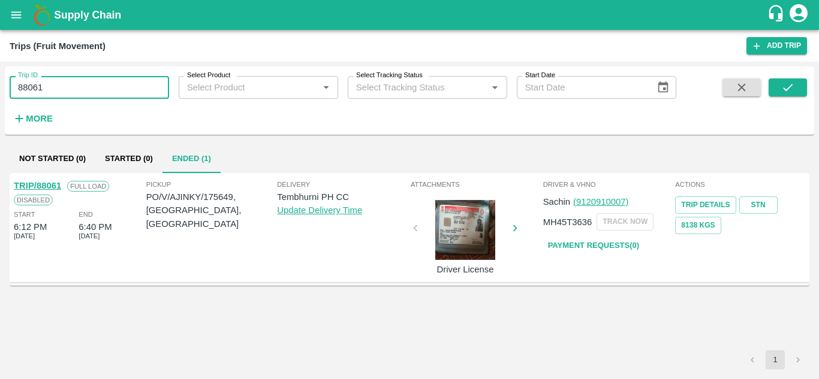
click at [53, 96] on input "88061" at bounding box center [89, 87] width 159 height 23
paste input "text"
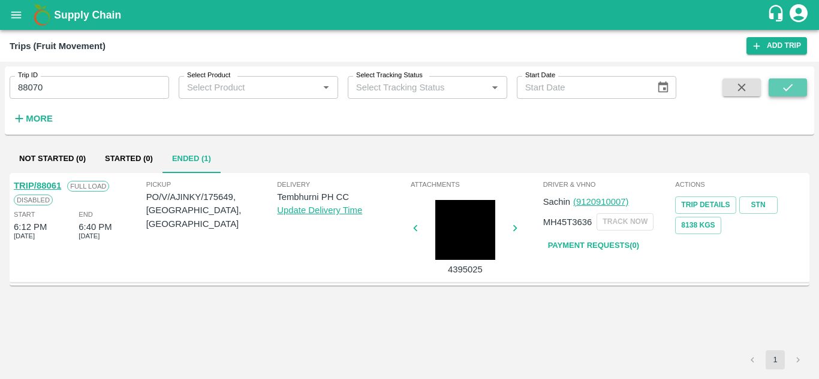
click at [792, 80] on button "submit" at bounding box center [787, 87] width 38 height 18
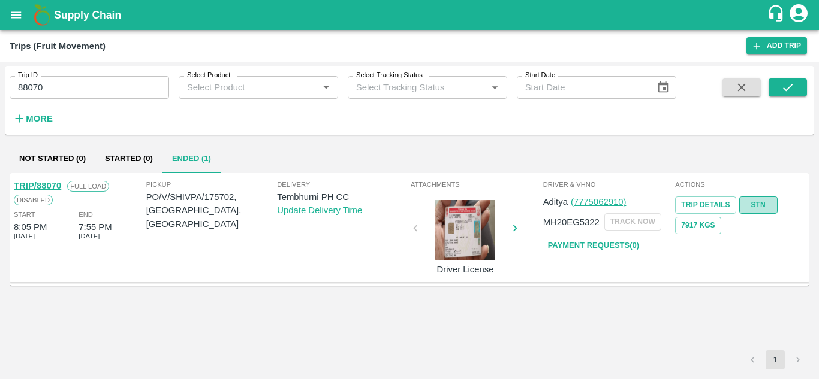
click at [761, 204] on link "STN" at bounding box center [758, 205] width 38 height 17
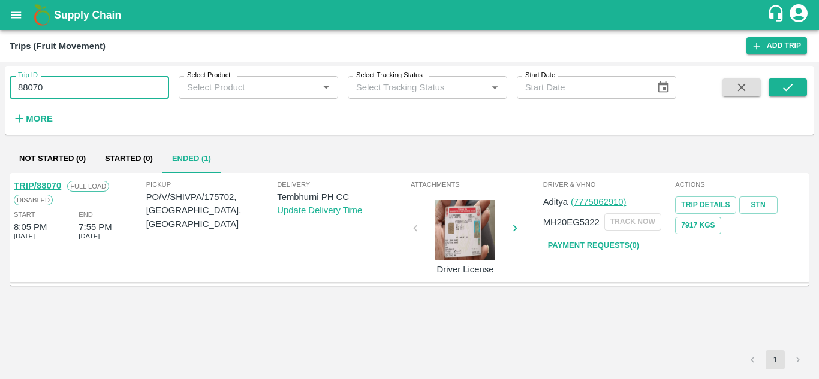
click at [73, 98] on input "88070" at bounding box center [89, 87] width 159 height 23
paste input "text"
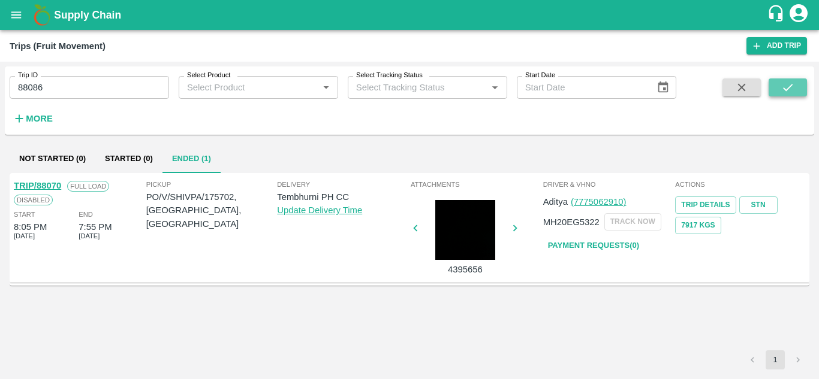
click at [783, 84] on icon "submit" at bounding box center [787, 87] width 13 height 13
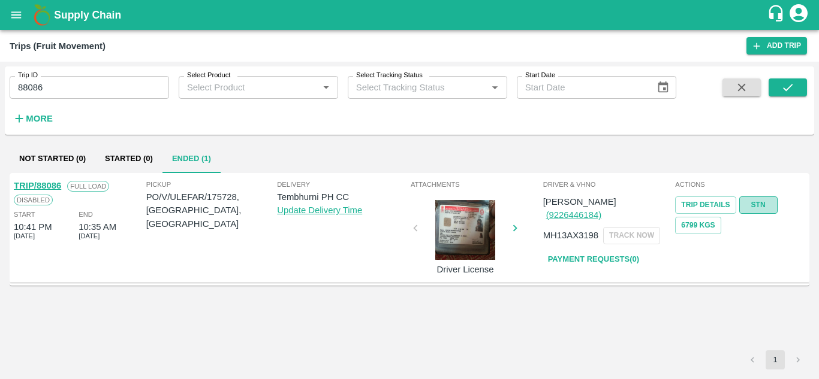
click at [757, 200] on link "STN" at bounding box center [758, 205] width 38 height 17
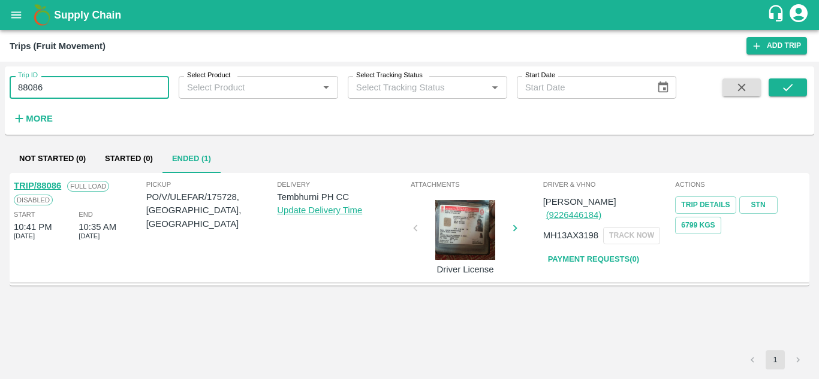
click at [59, 83] on input "88086" at bounding box center [89, 87] width 159 height 23
paste input "text"
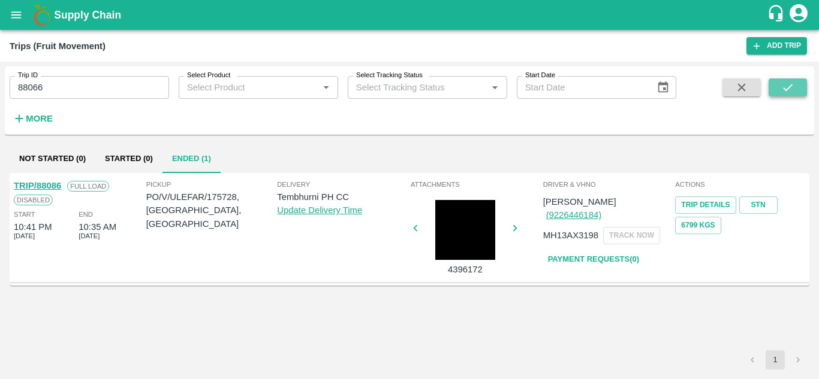
click at [786, 89] on icon "submit" at bounding box center [787, 87] width 13 height 13
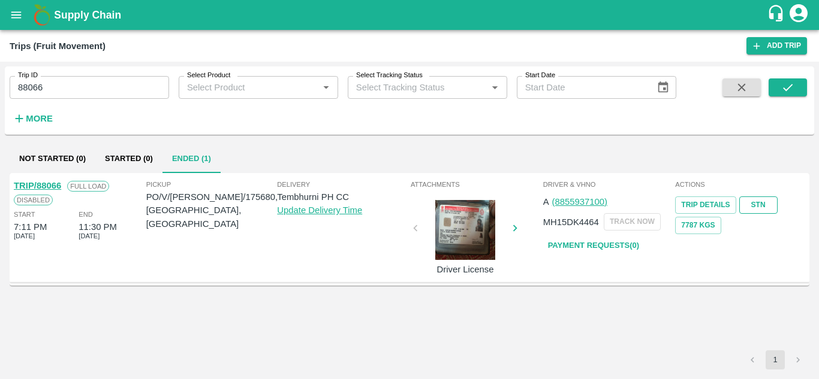
click at [755, 203] on link "STN" at bounding box center [758, 205] width 38 height 17
click at [79, 87] on input "88066" at bounding box center [89, 87] width 159 height 23
paste input "text"
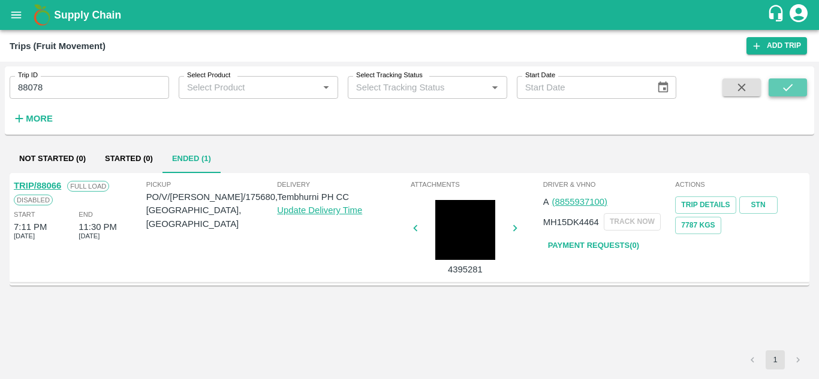
click at [783, 87] on icon "submit" at bounding box center [787, 87] width 13 height 13
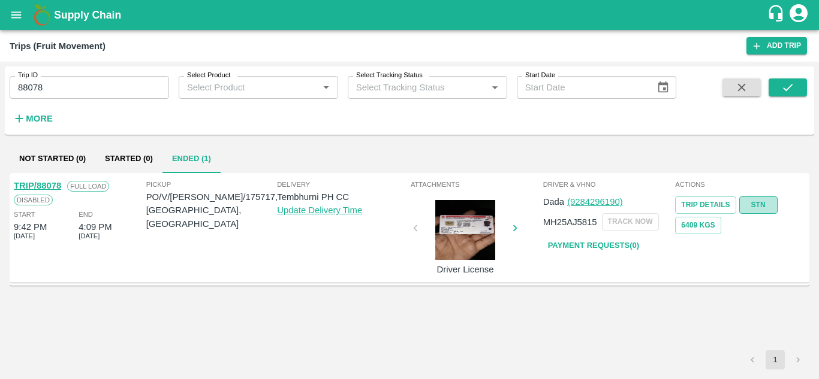
click at [754, 203] on link "STN" at bounding box center [758, 205] width 38 height 17
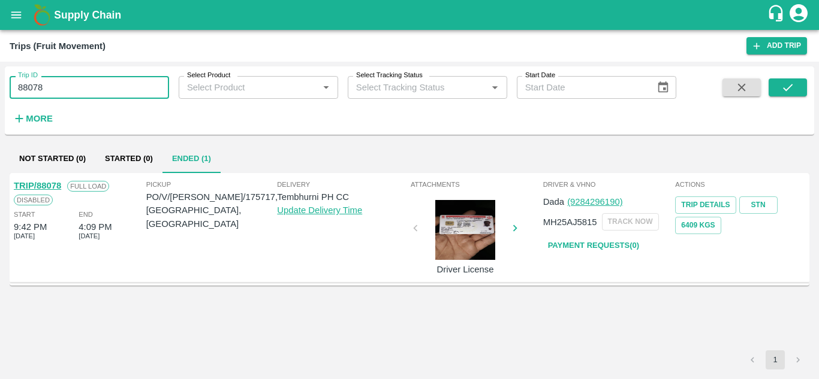
click at [104, 90] on input "88078" at bounding box center [89, 87] width 159 height 23
paste input "text"
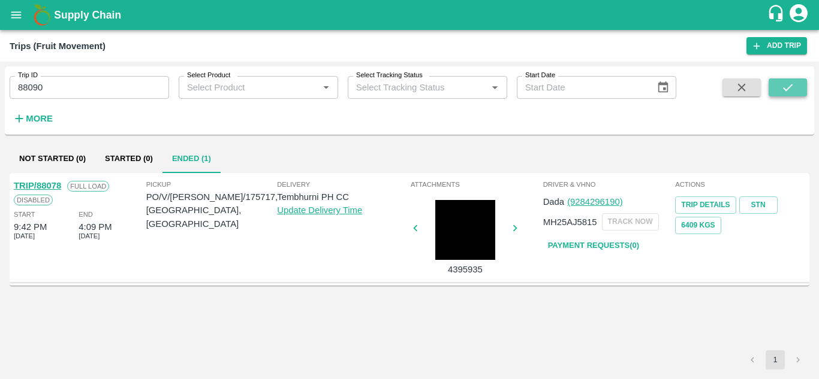
click at [777, 82] on button "submit" at bounding box center [787, 87] width 38 height 18
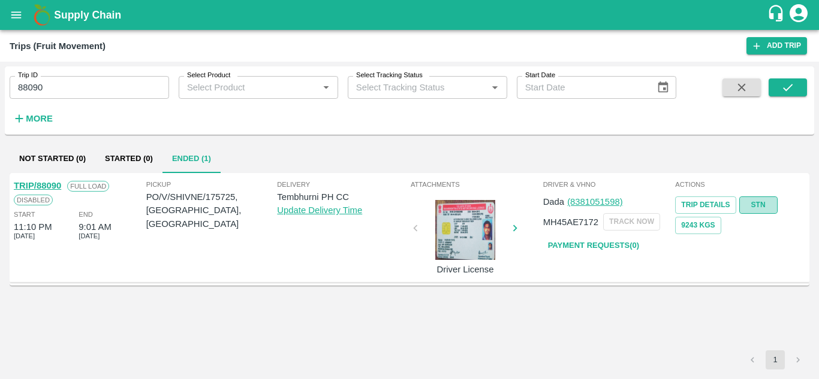
click at [760, 208] on link "STN" at bounding box center [758, 205] width 38 height 17
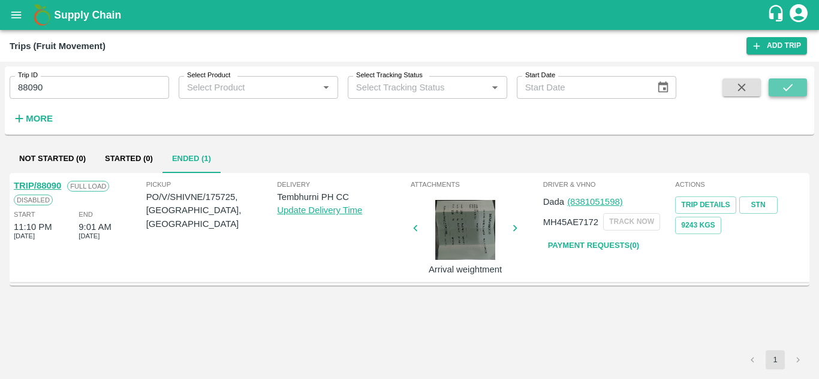
click at [790, 91] on icon "submit" at bounding box center [787, 87] width 13 height 13
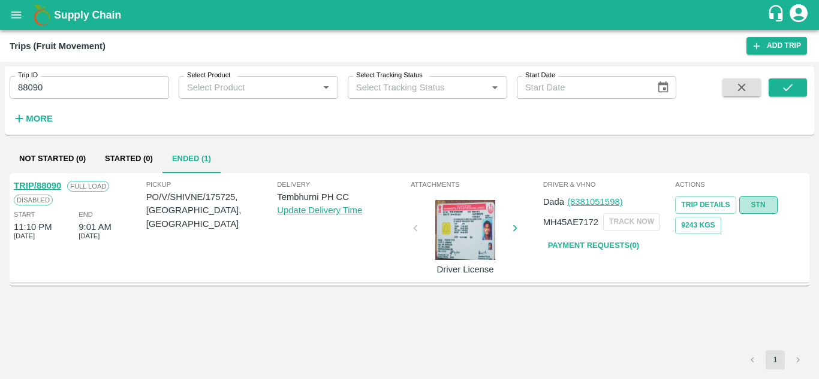
click at [757, 206] on link "STN" at bounding box center [758, 205] width 38 height 17
click at [89, 94] on input "88090" at bounding box center [89, 87] width 159 height 23
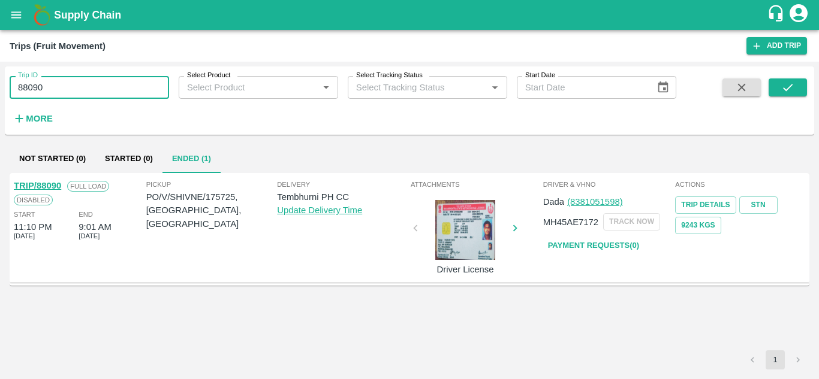
click at [89, 94] on input "88090" at bounding box center [89, 87] width 159 height 23
paste input "text"
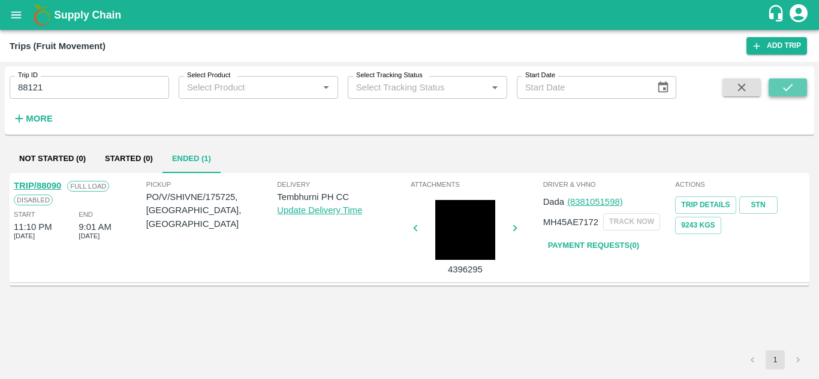
click at [798, 90] on button "submit" at bounding box center [787, 87] width 38 height 18
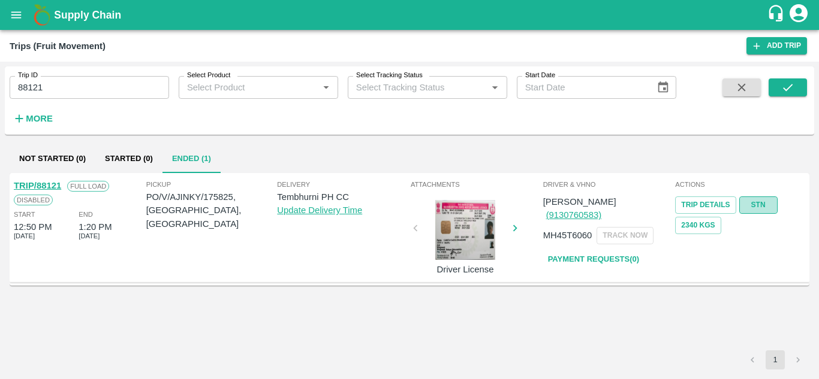
click at [758, 206] on link "STN" at bounding box center [758, 205] width 38 height 17
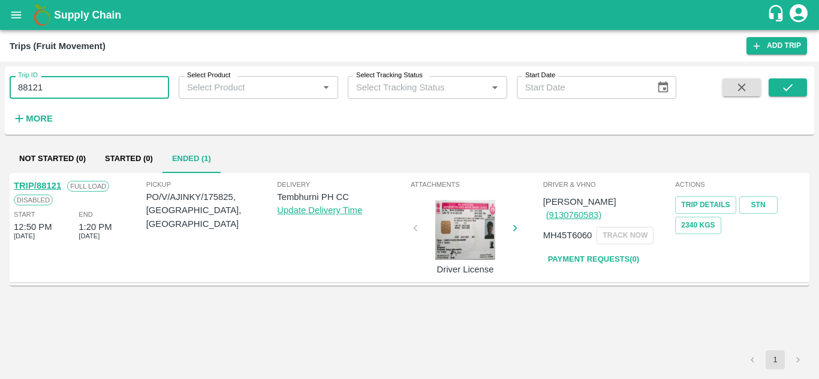
click at [68, 84] on input "88121" at bounding box center [89, 87] width 159 height 23
paste input "text"
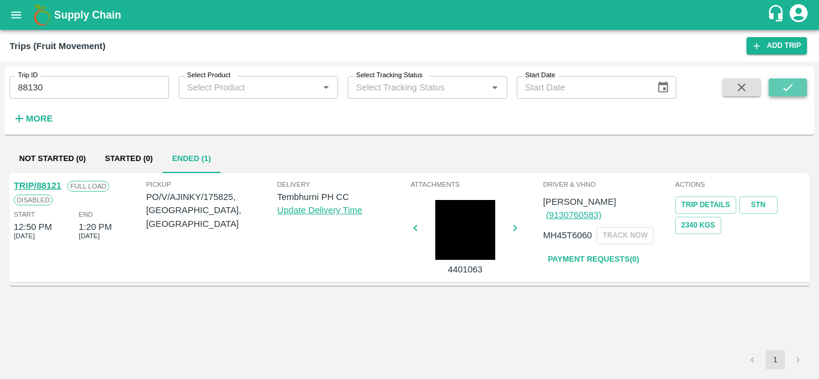
click at [788, 85] on icon "submit" at bounding box center [787, 87] width 13 height 13
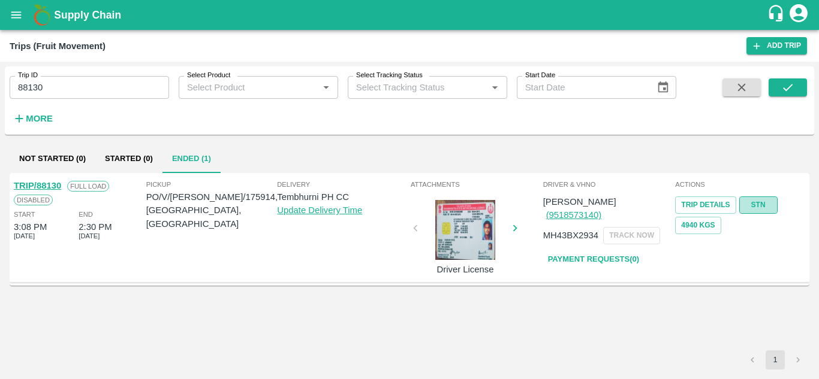
click at [755, 198] on link "STN" at bounding box center [758, 205] width 38 height 17
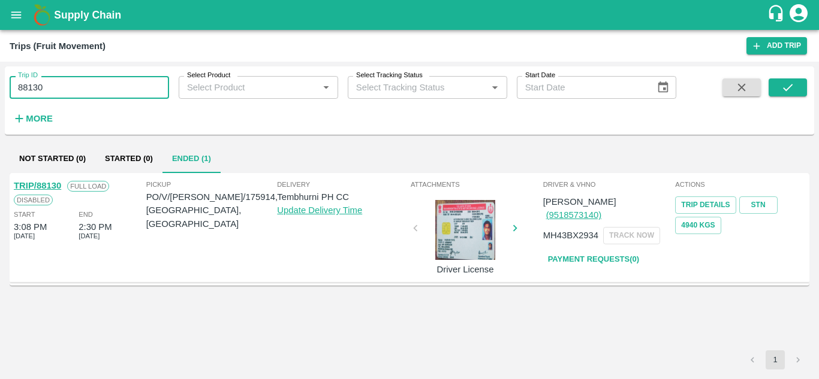
click at [50, 94] on input "88130" at bounding box center [89, 87] width 159 height 23
paste input "text"
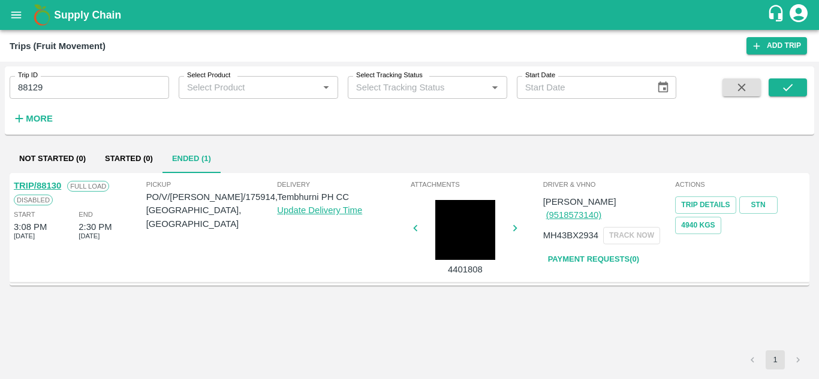
click at [788, 78] on div "Trip ID 88129 Trip ID Select Product Select Product   * Select Tracking Status …" at bounding box center [409, 100] width 809 height 59
click at [785, 84] on icon "submit" at bounding box center [787, 87] width 13 height 13
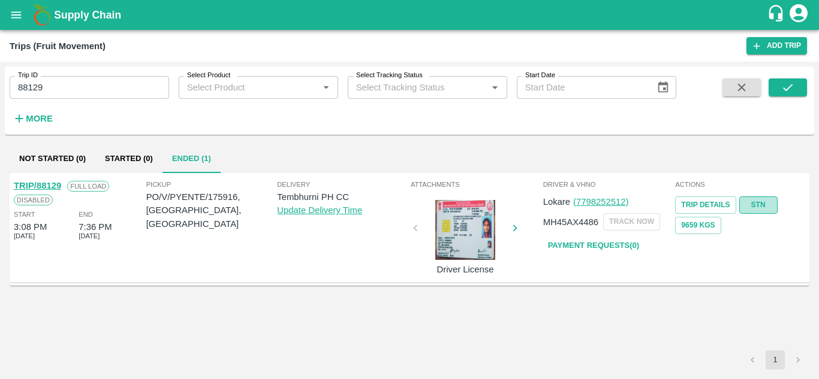
click at [759, 199] on link "STN" at bounding box center [758, 205] width 38 height 17
click at [68, 80] on input "88129" at bounding box center [89, 87] width 159 height 23
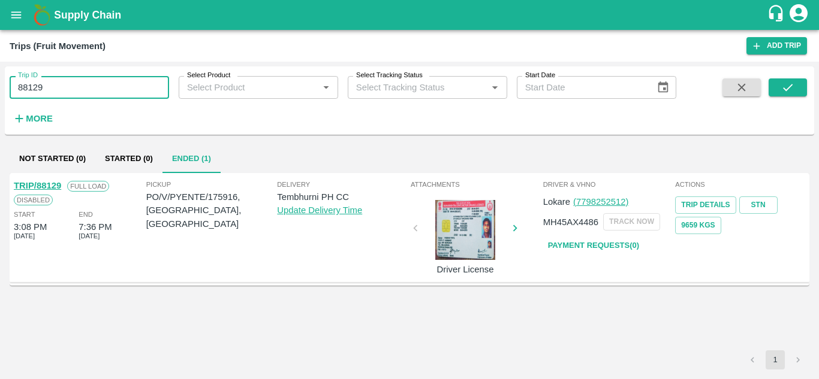
click at [68, 80] on input "88129" at bounding box center [89, 87] width 159 height 23
paste input "text"
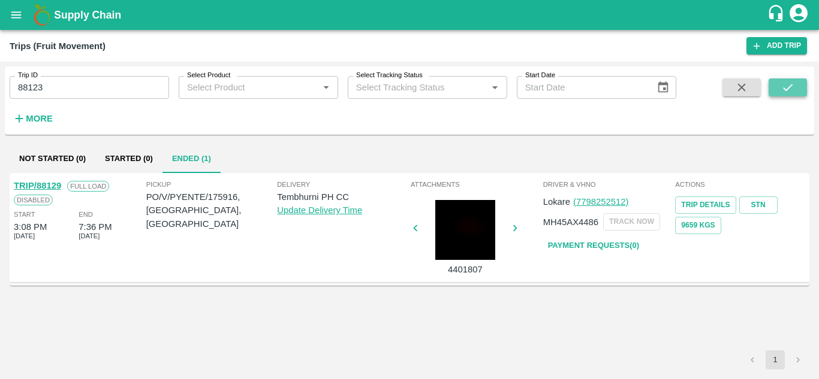
click at [783, 87] on icon "submit" at bounding box center [787, 87] width 13 height 13
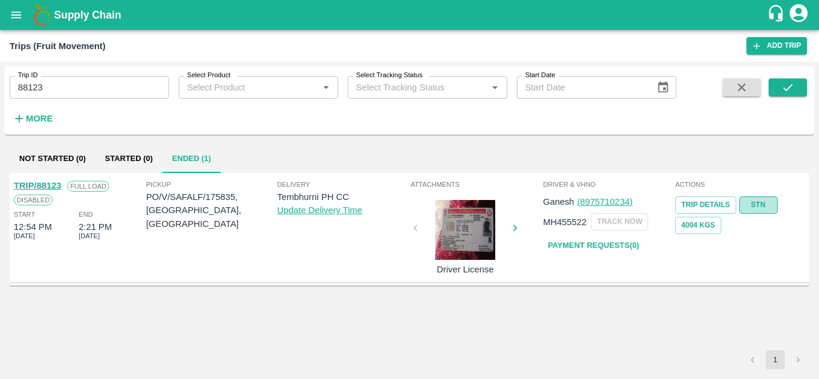
click at [754, 199] on link "STN" at bounding box center [758, 205] width 38 height 17
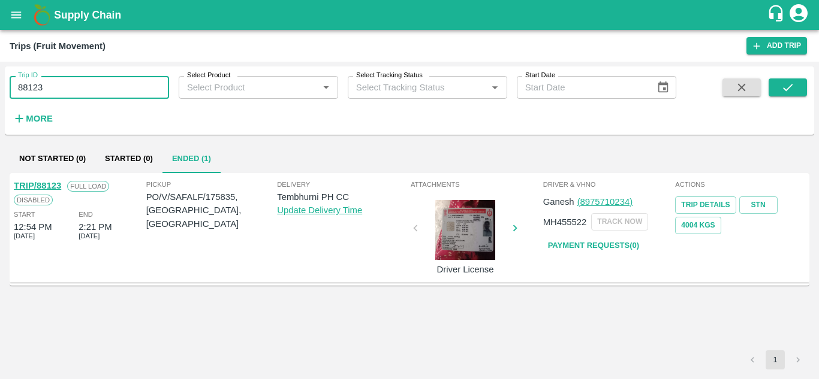
click at [83, 81] on input "88123" at bounding box center [89, 87] width 159 height 23
paste input "text"
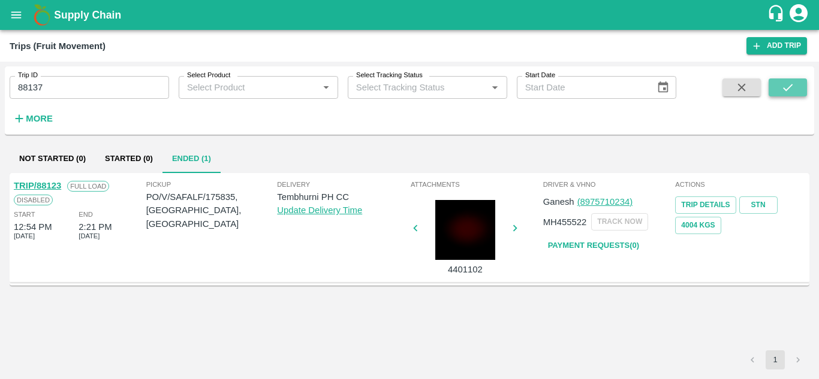
click at [781, 87] on icon "submit" at bounding box center [787, 87] width 13 height 13
click at [760, 206] on link "STN" at bounding box center [758, 205] width 38 height 17
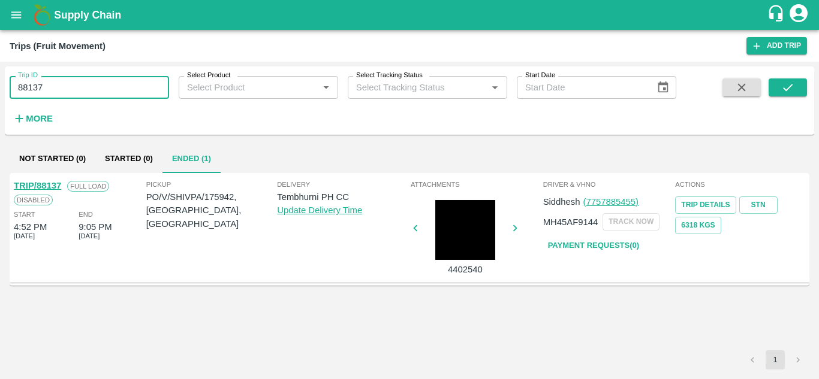
click at [51, 86] on input "88137" at bounding box center [89, 87] width 159 height 23
paste input "text"
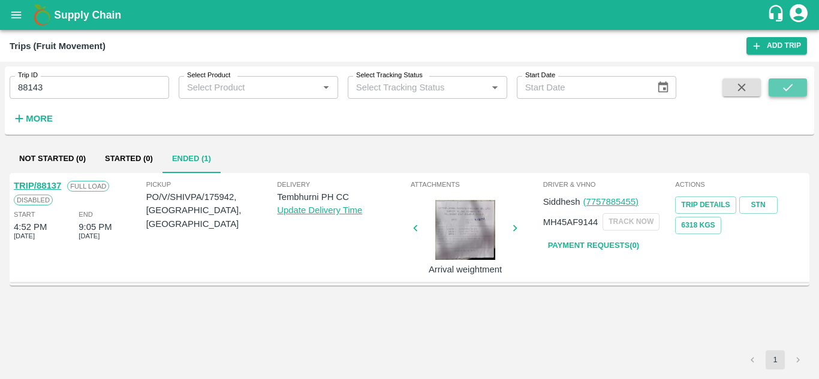
click at [790, 86] on icon "submit" at bounding box center [788, 87] width 10 height 7
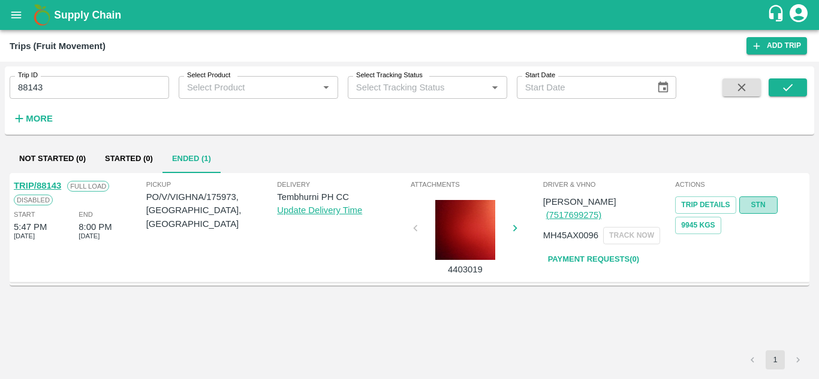
click at [762, 201] on link "STN" at bounding box center [758, 205] width 38 height 17
click at [102, 93] on input "88143" at bounding box center [89, 87] width 159 height 23
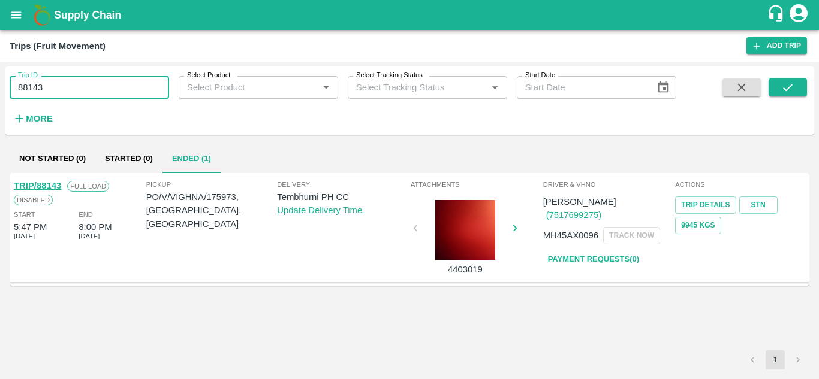
click at [102, 93] on input "88143" at bounding box center [89, 87] width 159 height 23
paste input "text"
click at [102, 93] on input "88140" at bounding box center [89, 87] width 159 height 23
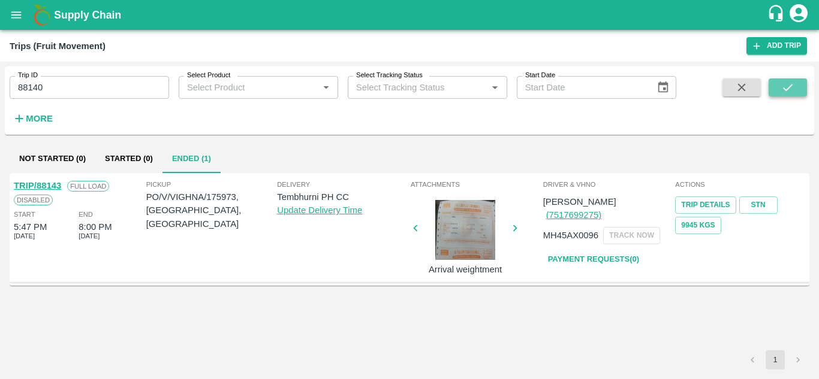
click at [792, 87] on icon "submit" at bounding box center [787, 87] width 13 height 13
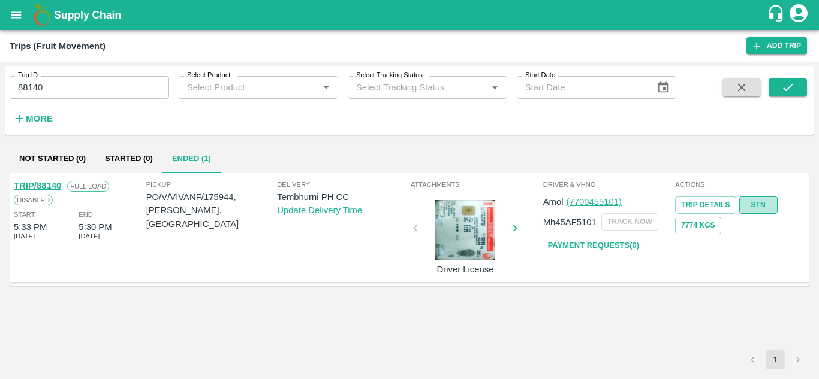
click at [759, 200] on link "STN" at bounding box center [758, 205] width 38 height 17
click at [57, 87] on input "88140" at bounding box center [89, 87] width 159 height 23
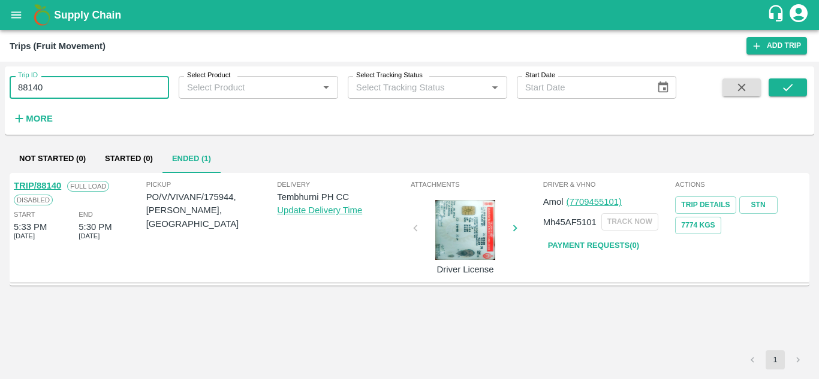
click at [57, 87] on input "88140" at bounding box center [89, 87] width 159 height 23
paste input "text"
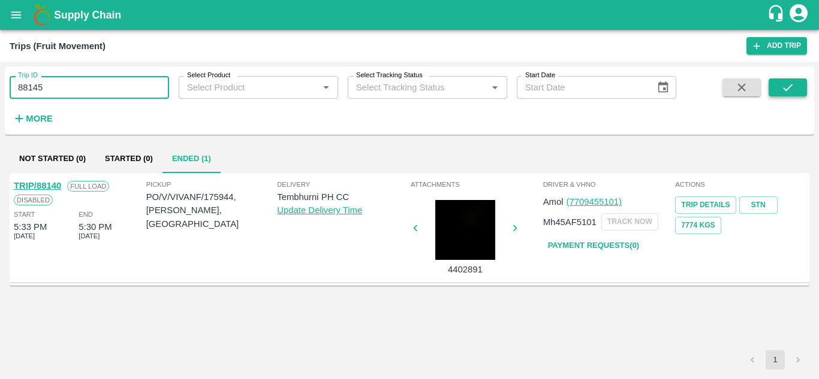
click at [779, 87] on button "submit" at bounding box center [787, 87] width 38 height 18
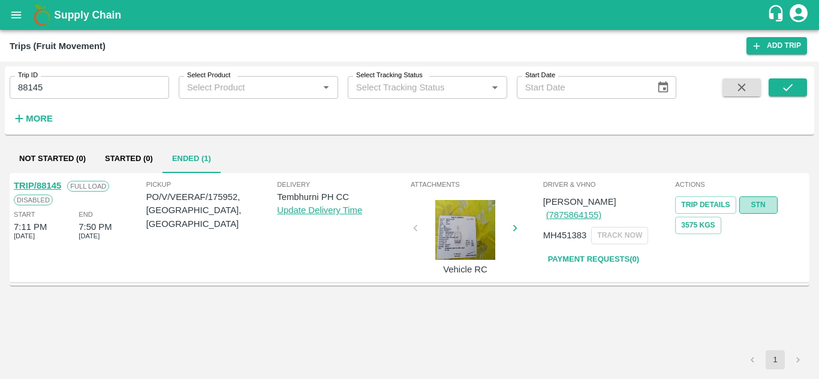
click at [754, 200] on link "STN" at bounding box center [758, 205] width 38 height 17
click at [53, 98] on input "88145" at bounding box center [89, 87] width 159 height 23
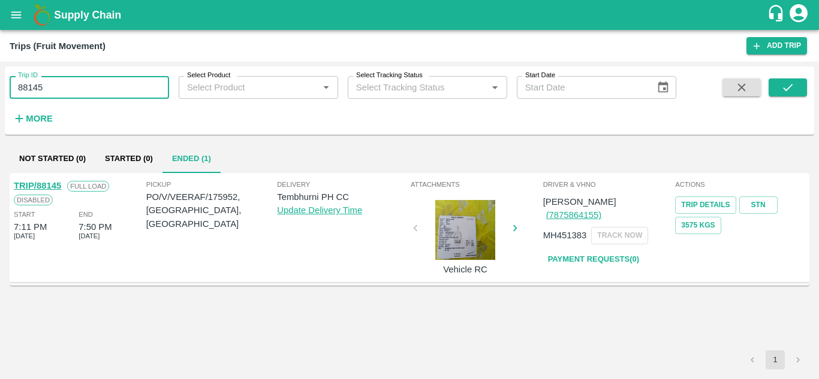
click at [53, 98] on input "88145" at bounding box center [89, 87] width 159 height 23
paste input "text"
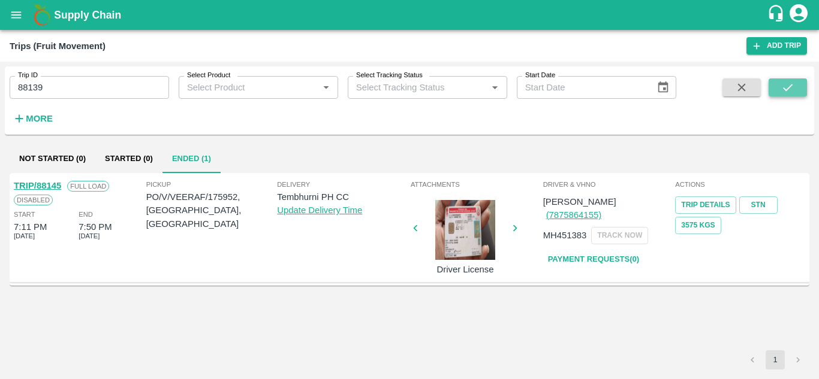
click at [797, 83] on button "submit" at bounding box center [787, 87] width 38 height 18
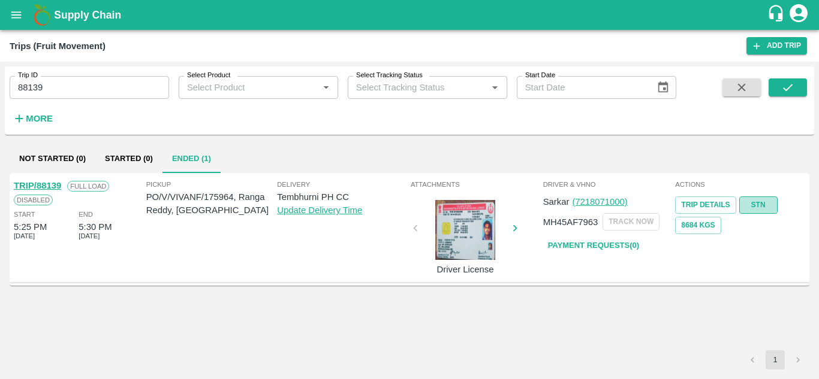
click at [752, 203] on link "STN" at bounding box center [758, 205] width 38 height 17
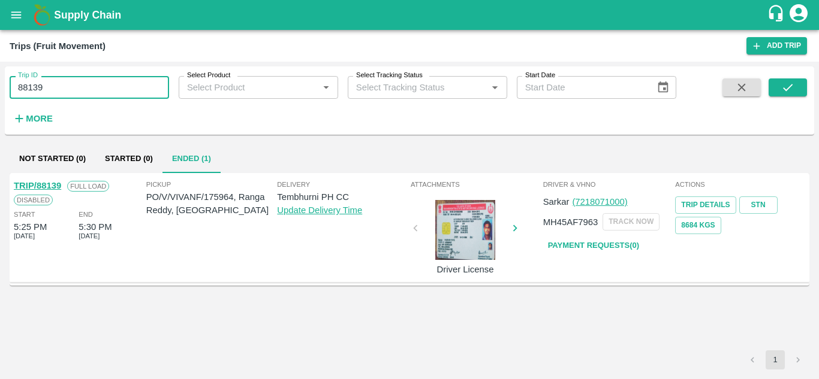
click at [73, 91] on input "88139" at bounding box center [89, 87] width 159 height 23
paste input "text"
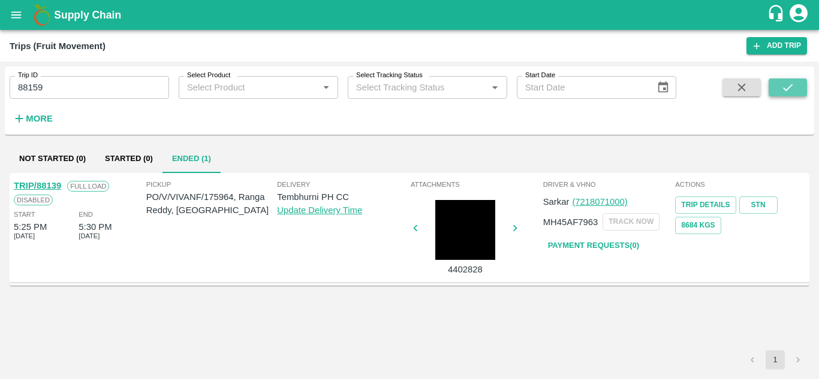
click at [793, 82] on icon "submit" at bounding box center [787, 87] width 13 height 13
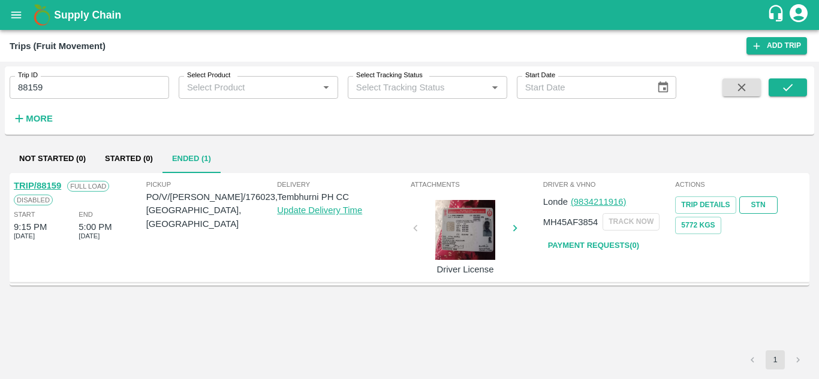
click at [764, 204] on link "STN" at bounding box center [758, 205] width 38 height 17
click at [66, 86] on input "88159" at bounding box center [89, 87] width 159 height 23
paste input "text"
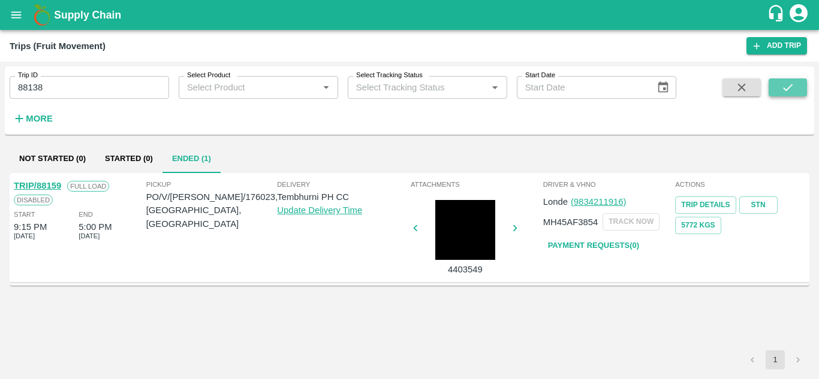
click at [792, 86] on icon "submit" at bounding box center [787, 87] width 13 height 13
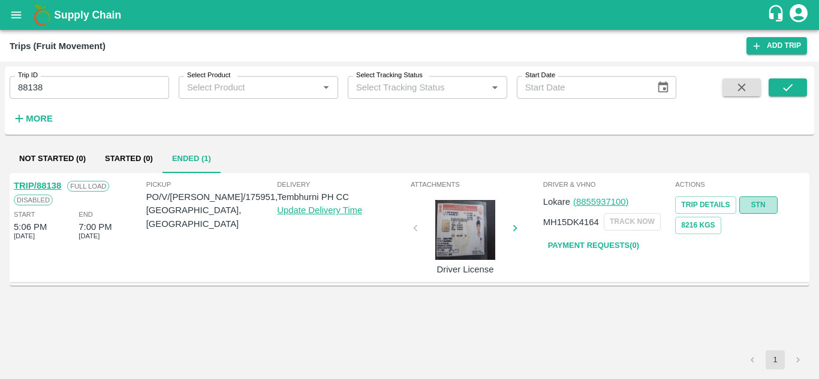
click at [769, 207] on link "STN" at bounding box center [758, 205] width 38 height 17
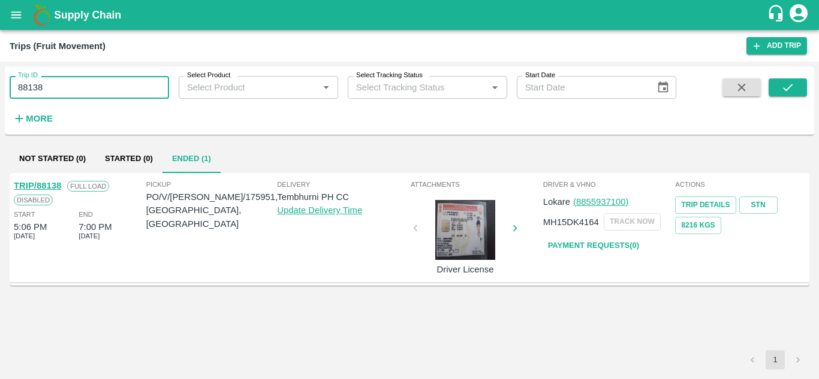
click at [102, 90] on input "88138" at bounding box center [89, 87] width 159 height 23
paste input "text"
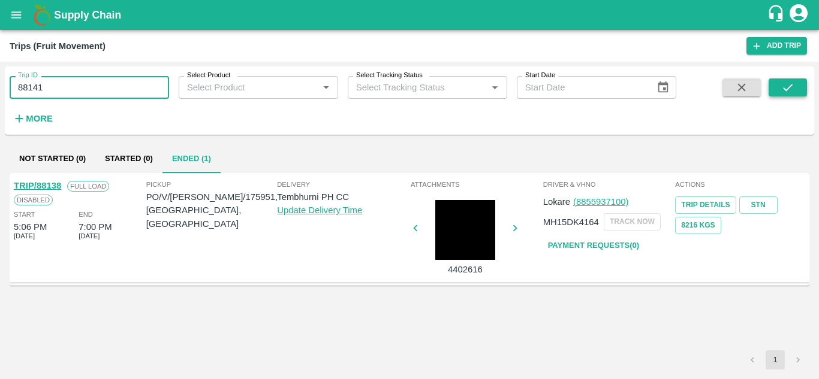
click at [793, 83] on icon "submit" at bounding box center [787, 87] width 13 height 13
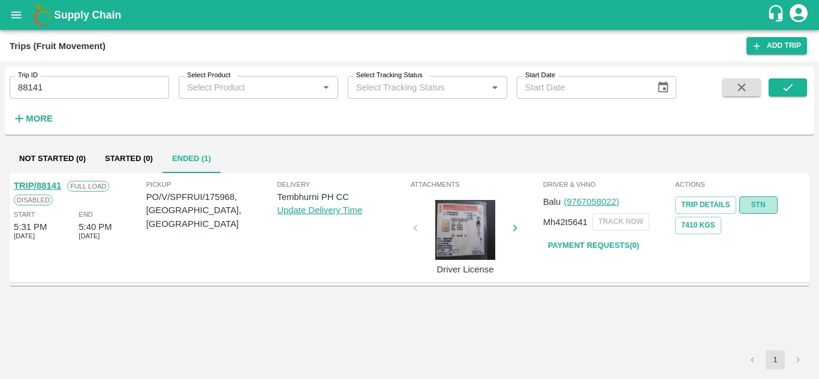
click at [763, 204] on link "STN" at bounding box center [758, 205] width 38 height 17
click at [54, 95] on input "88141" at bounding box center [89, 87] width 159 height 23
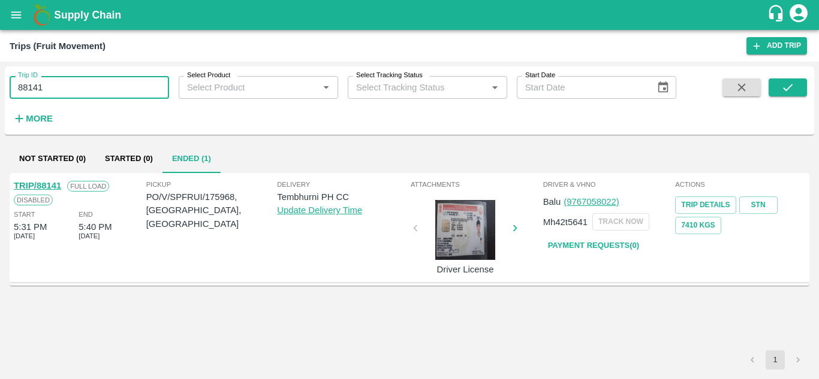
click at [54, 95] on input "88141" at bounding box center [89, 87] width 159 height 23
paste input "text"
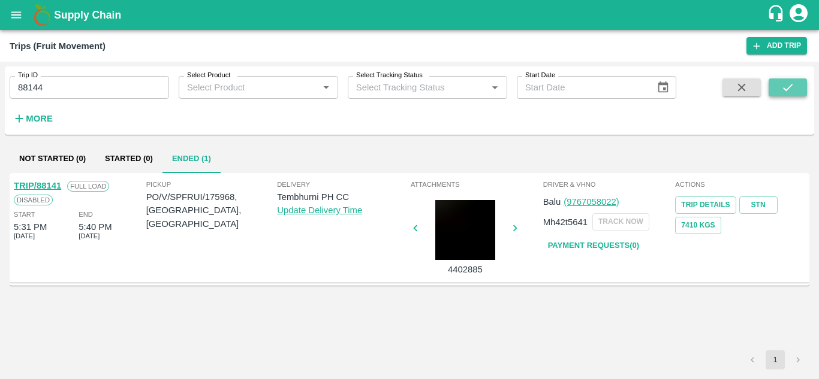
click at [797, 83] on button "submit" at bounding box center [787, 87] width 38 height 18
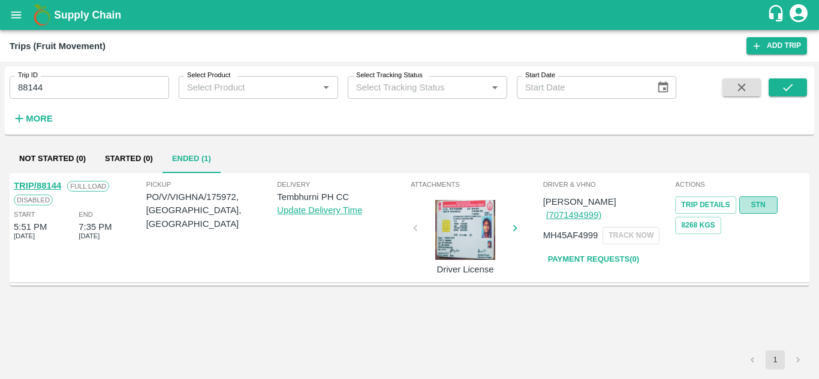
click at [756, 199] on link "STN" at bounding box center [758, 205] width 38 height 17
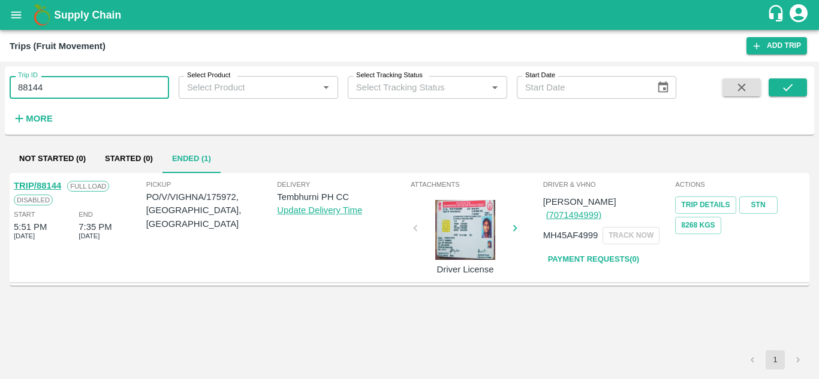
click at [78, 80] on input "88144" at bounding box center [89, 87] width 159 height 23
paste input "text"
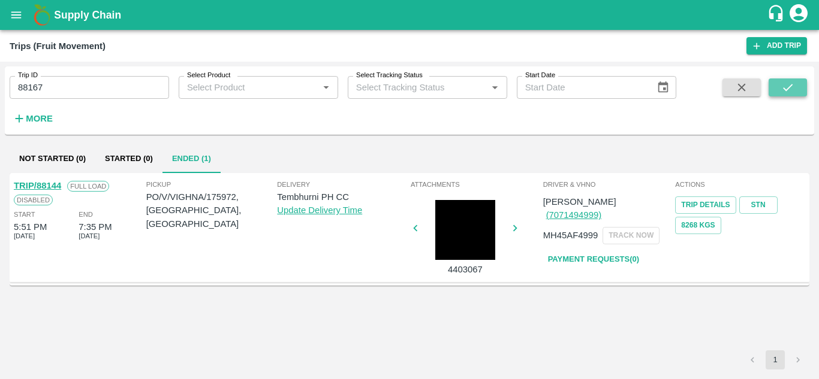
click at [793, 92] on icon "submit" at bounding box center [787, 87] width 13 height 13
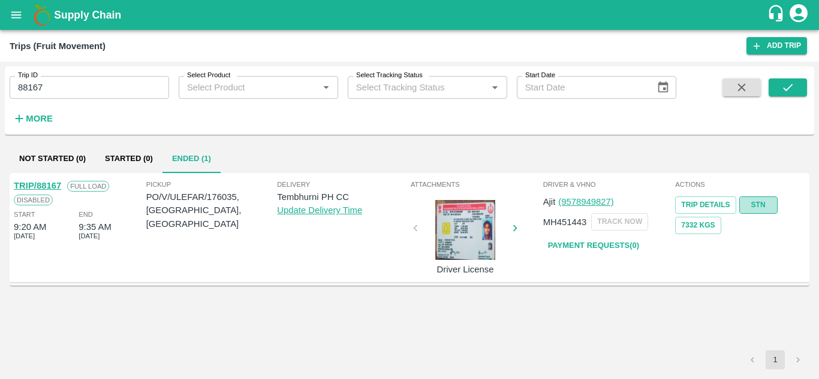
click at [764, 201] on link "STN" at bounding box center [758, 205] width 38 height 17
click at [65, 78] on input "88167" at bounding box center [89, 87] width 159 height 23
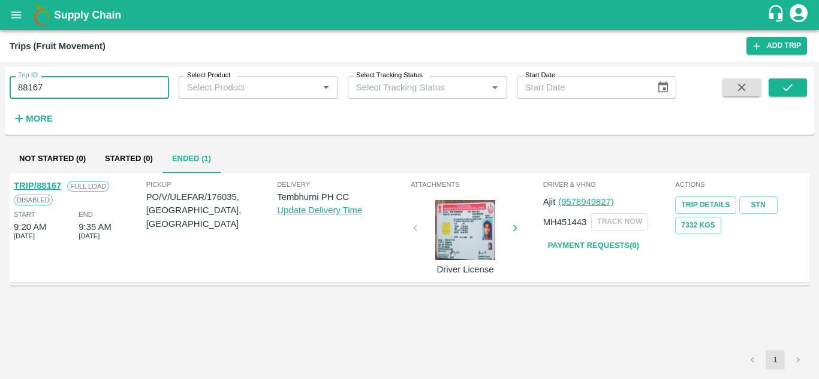
click at [65, 78] on input "88167" at bounding box center [89, 87] width 159 height 23
paste input "text"
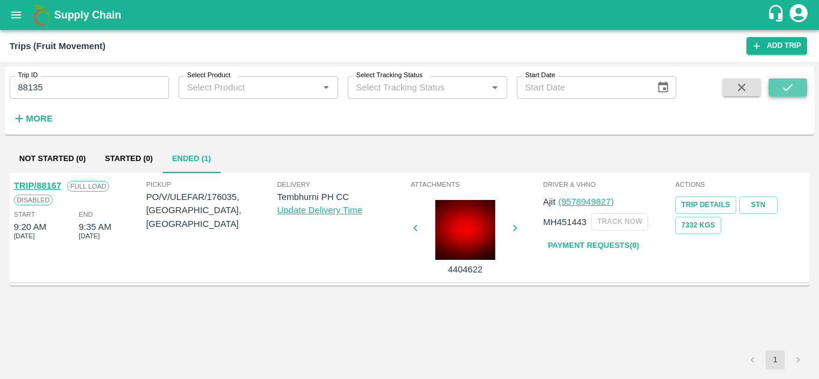
click at [789, 84] on icon "submit" at bounding box center [787, 87] width 13 height 13
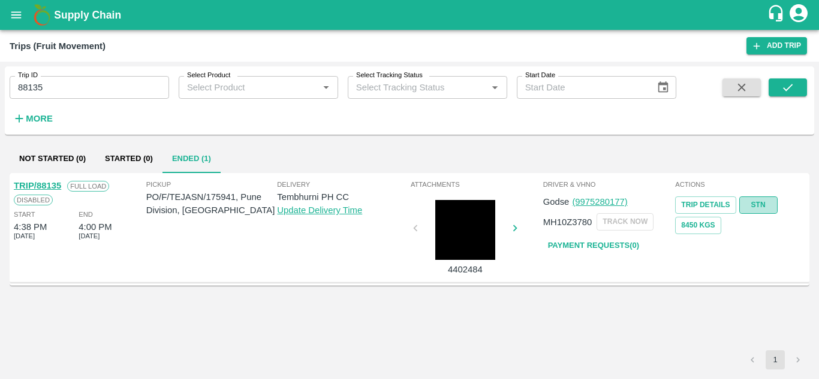
click at [763, 209] on link "STN" at bounding box center [758, 205] width 38 height 17
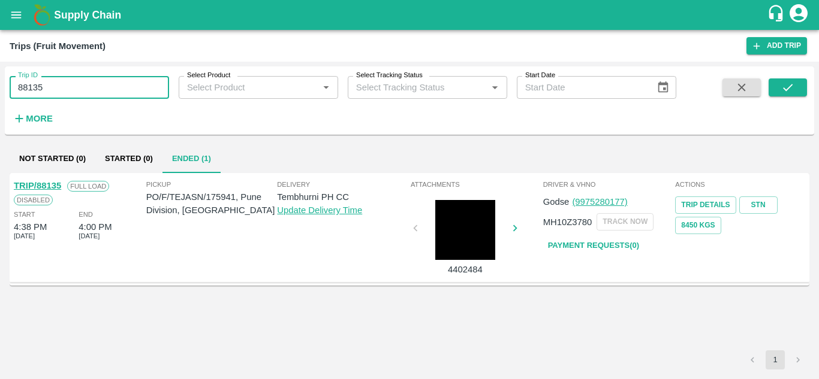
click at [61, 78] on input "88135" at bounding box center [89, 87] width 159 height 23
paste input "text"
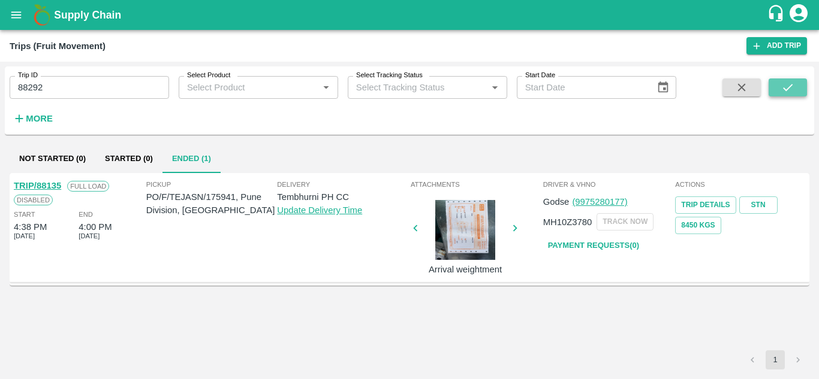
click at [784, 86] on icon "submit" at bounding box center [787, 87] width 13 height 13
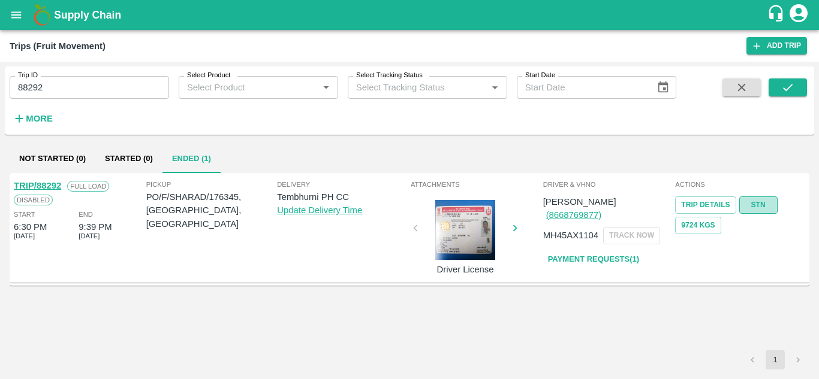
click at [753, 198] on link "STN" at bounding box center [758, 205] width 38 height 17
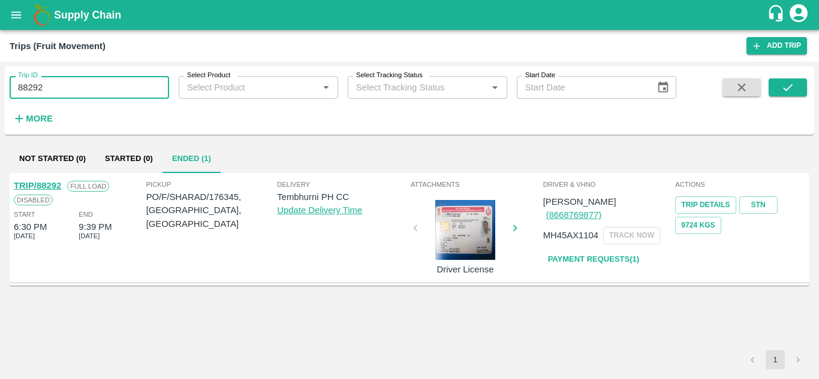
click at [44, 85] on input "88292" at bounding box center [89, 87] width 159 height 23
paste input "text"
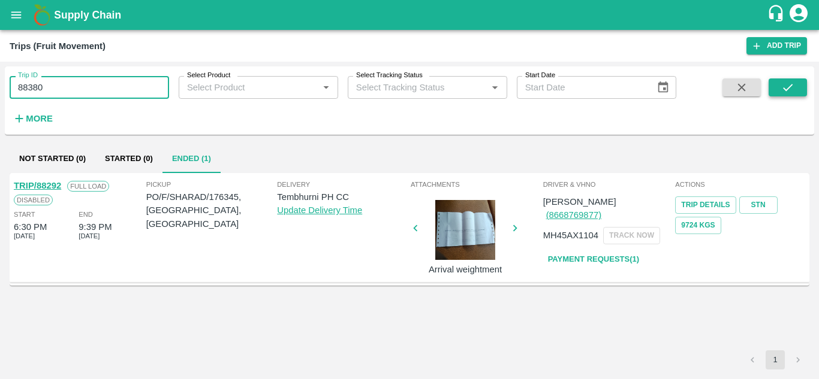
type input "88380"
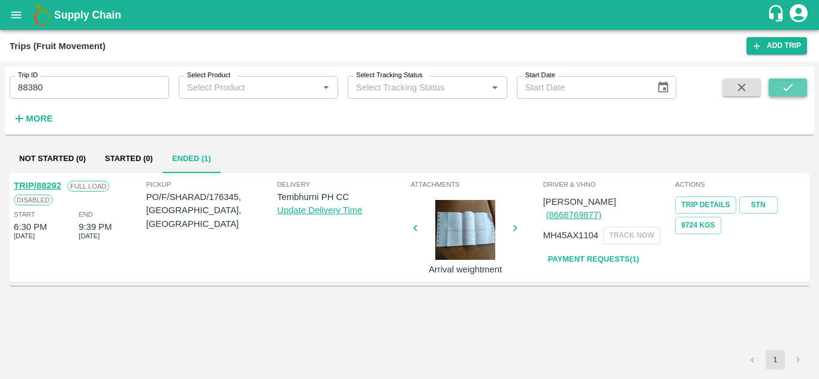
click at [796, 90] on button "submit" at bounding box center [787, 87] width 38 height 18
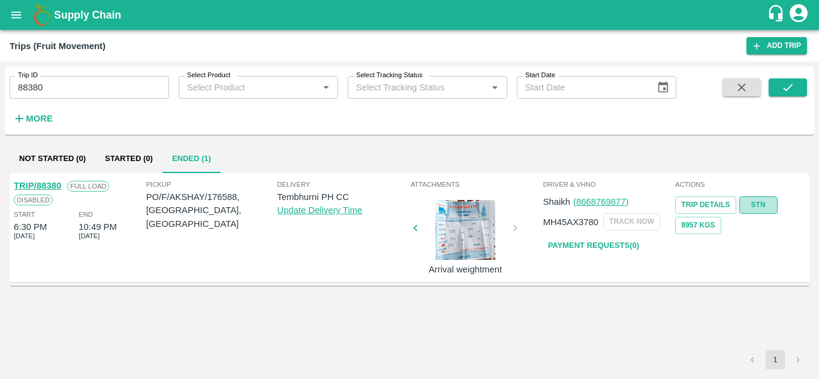
click at [758, 201] on link "STN" at bounding box center [758, 205] width 38 height 17
